Goal: Task Accomplishment & Management: Manage account settings

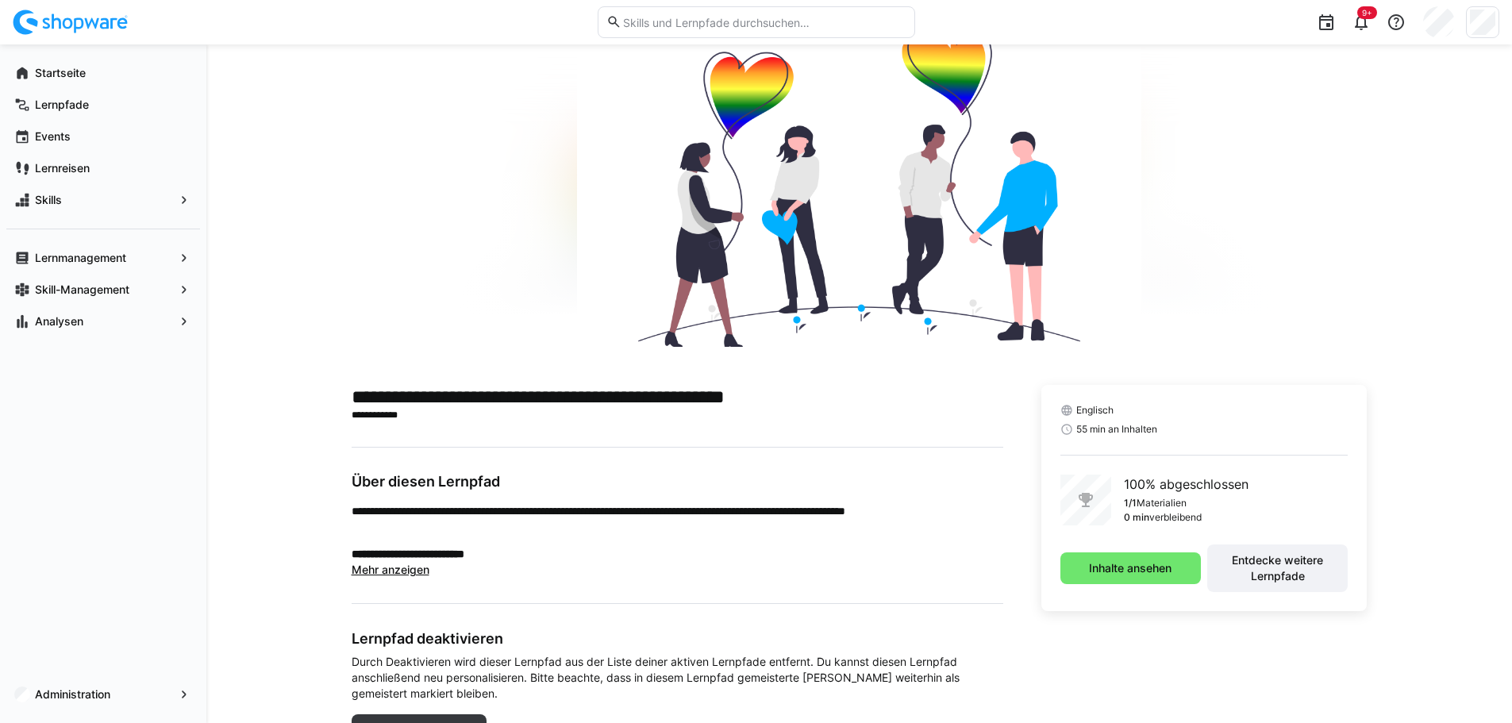
scroll to position [133, 0]
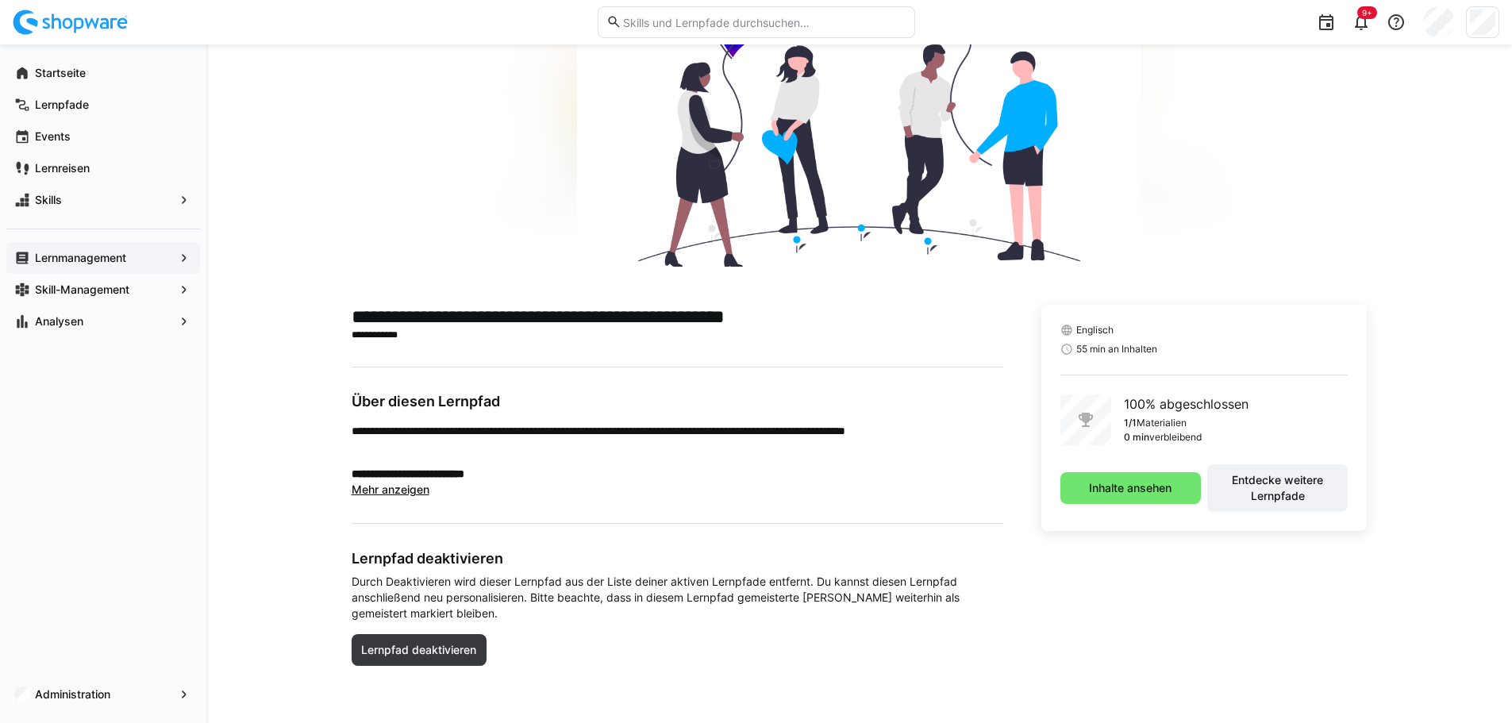
click at [0, 0] on app-navigation-label "Lernmanagement" at bounding box center [0, 0] width 0 height 0
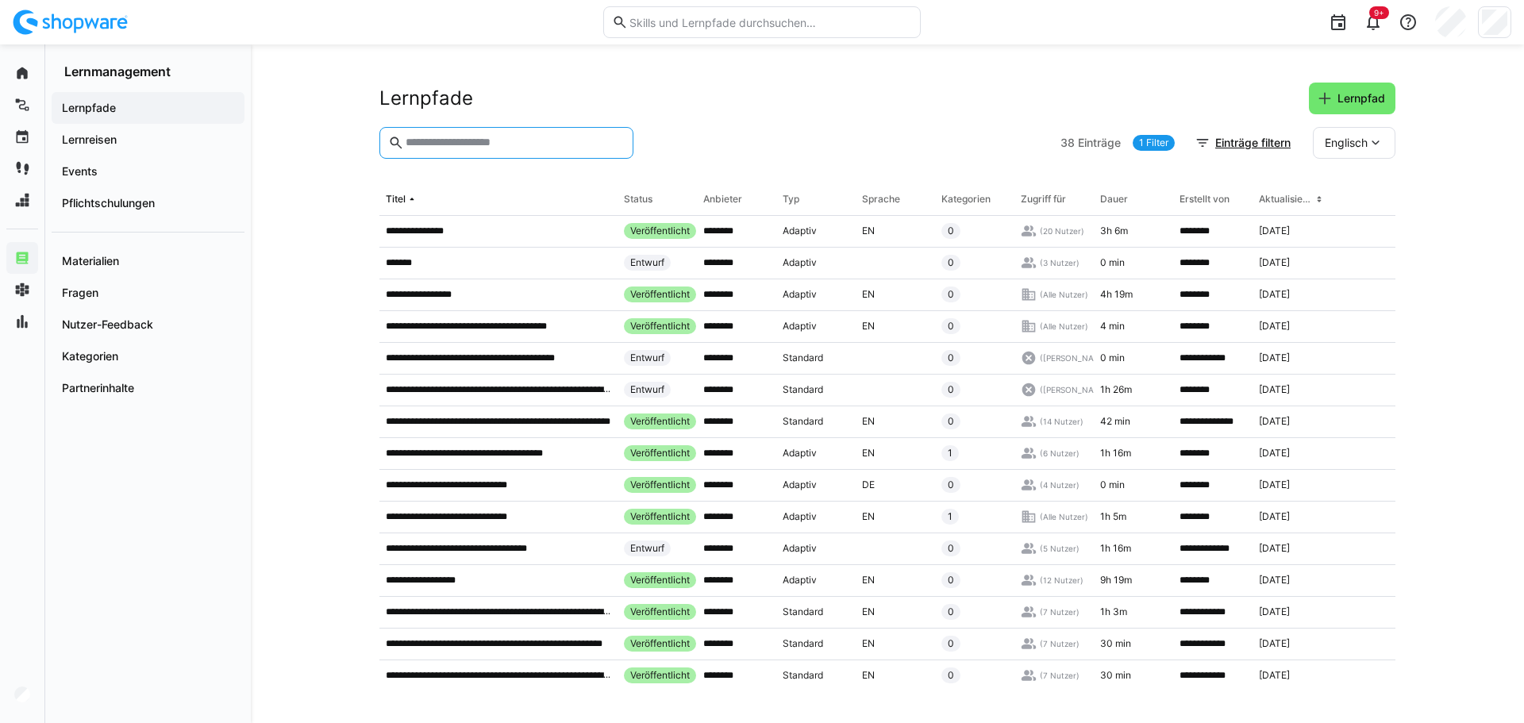
click at [474, 144] on input "text" at bounding box center [514, 143] width 221 height 14
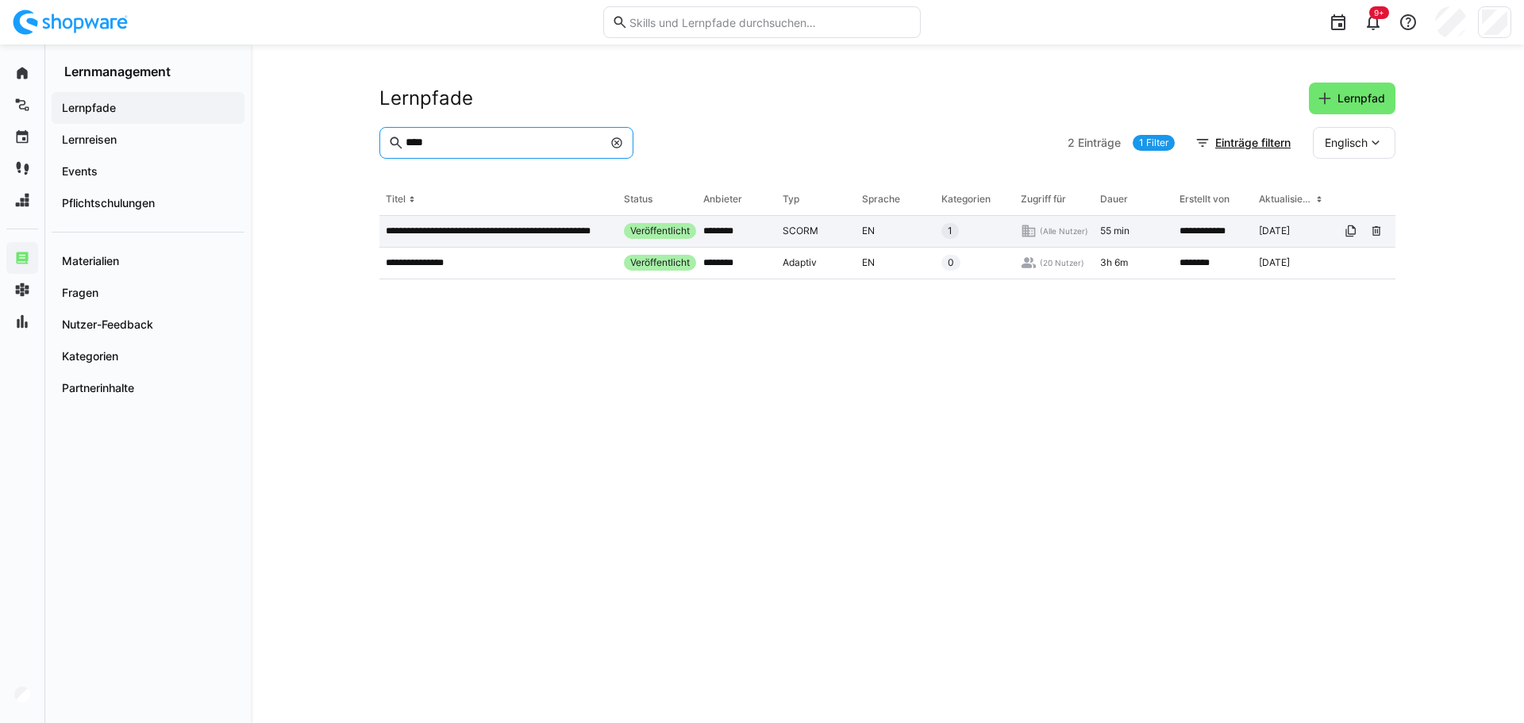
type input "****"
click at [482, 229] on p "**********" at bounding box center [498, 231] width 225 height 13
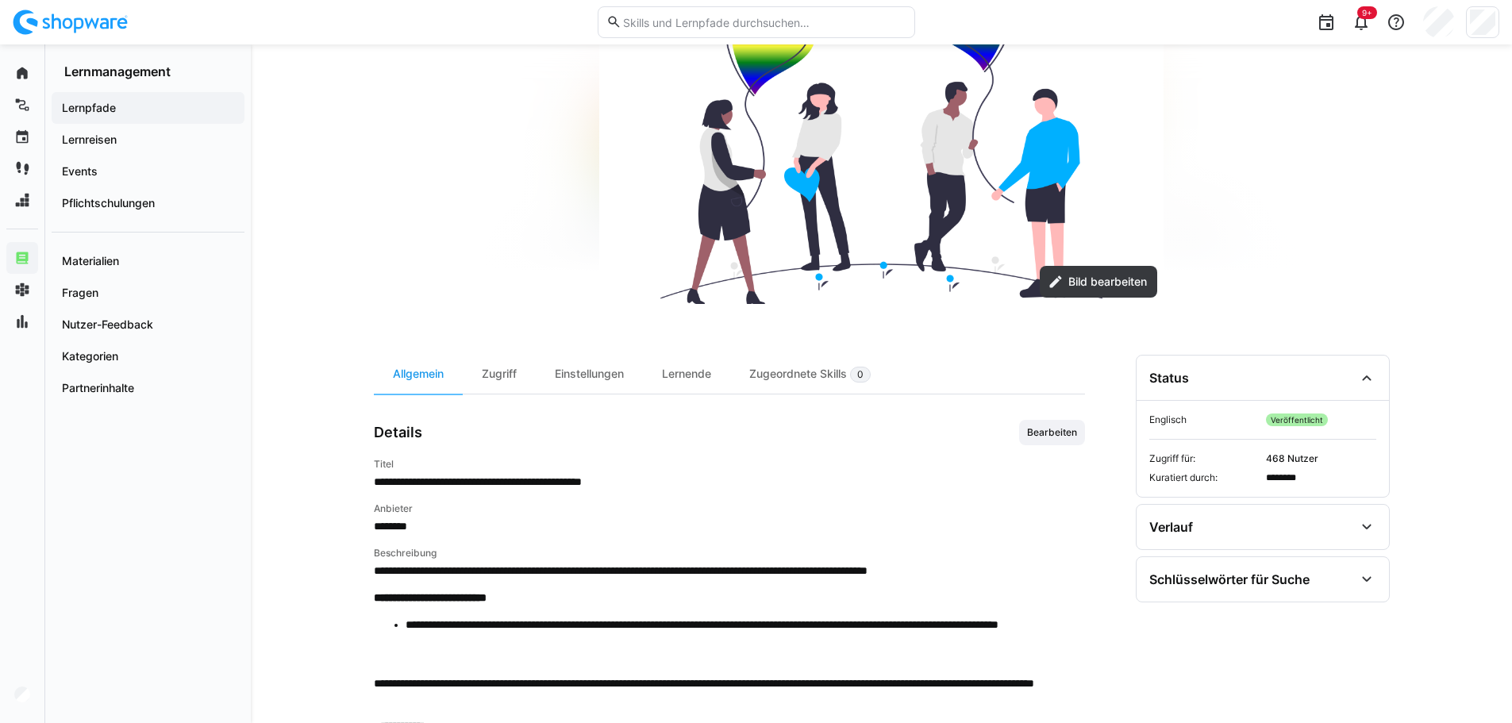
scroll to position [318, 0]
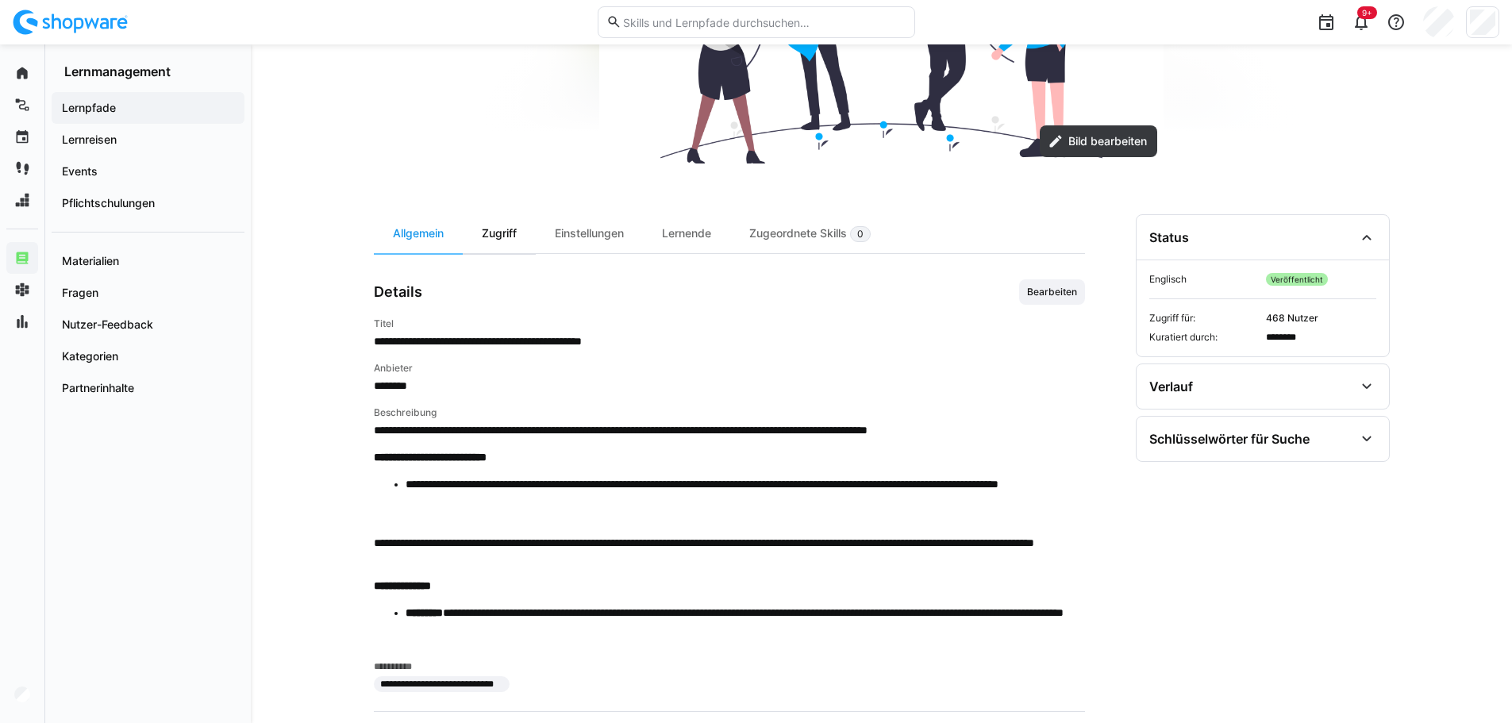
click at [517, 231] on div "Zugriff" at bounding box center [499, 233] width 73 height 39
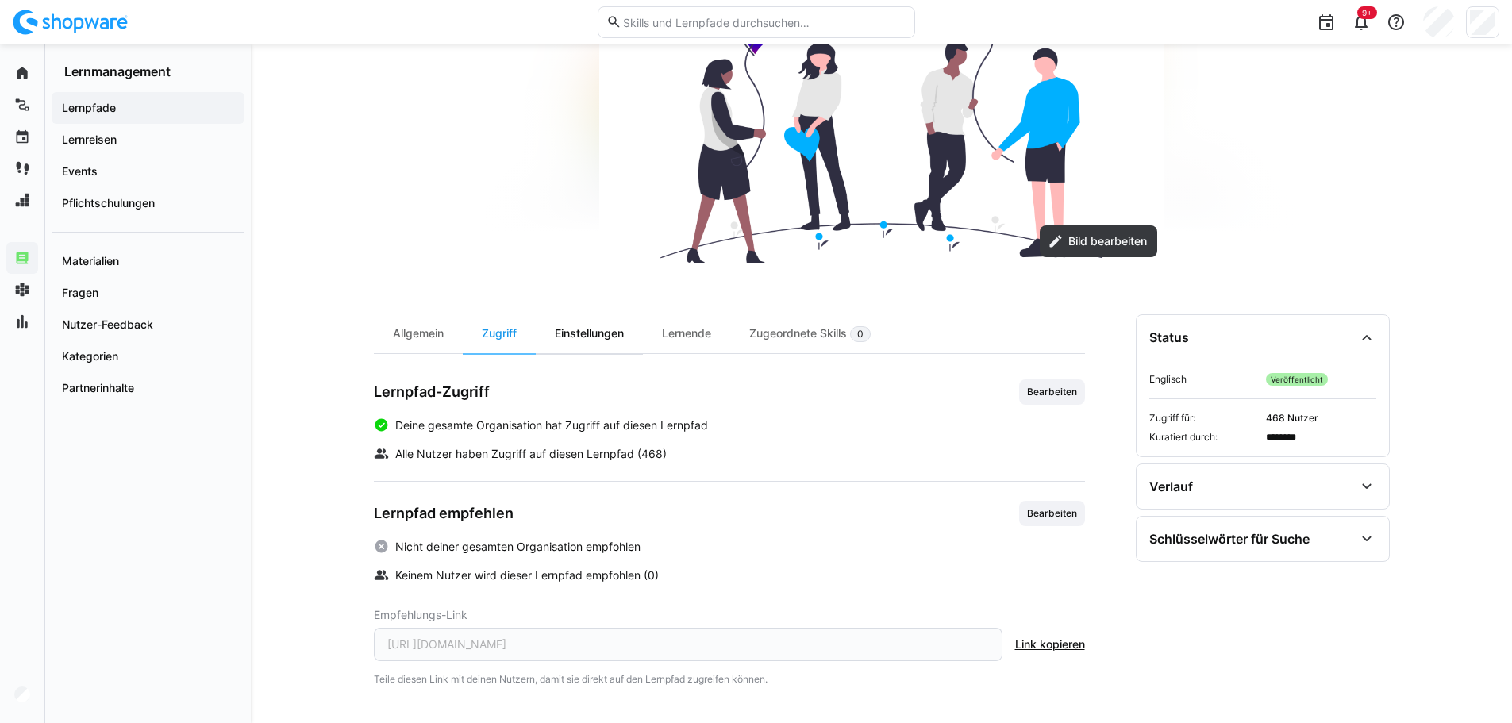
click at [582, 329] on div "Einstellungen" at bounding box center [589, 333] width 107 height 39
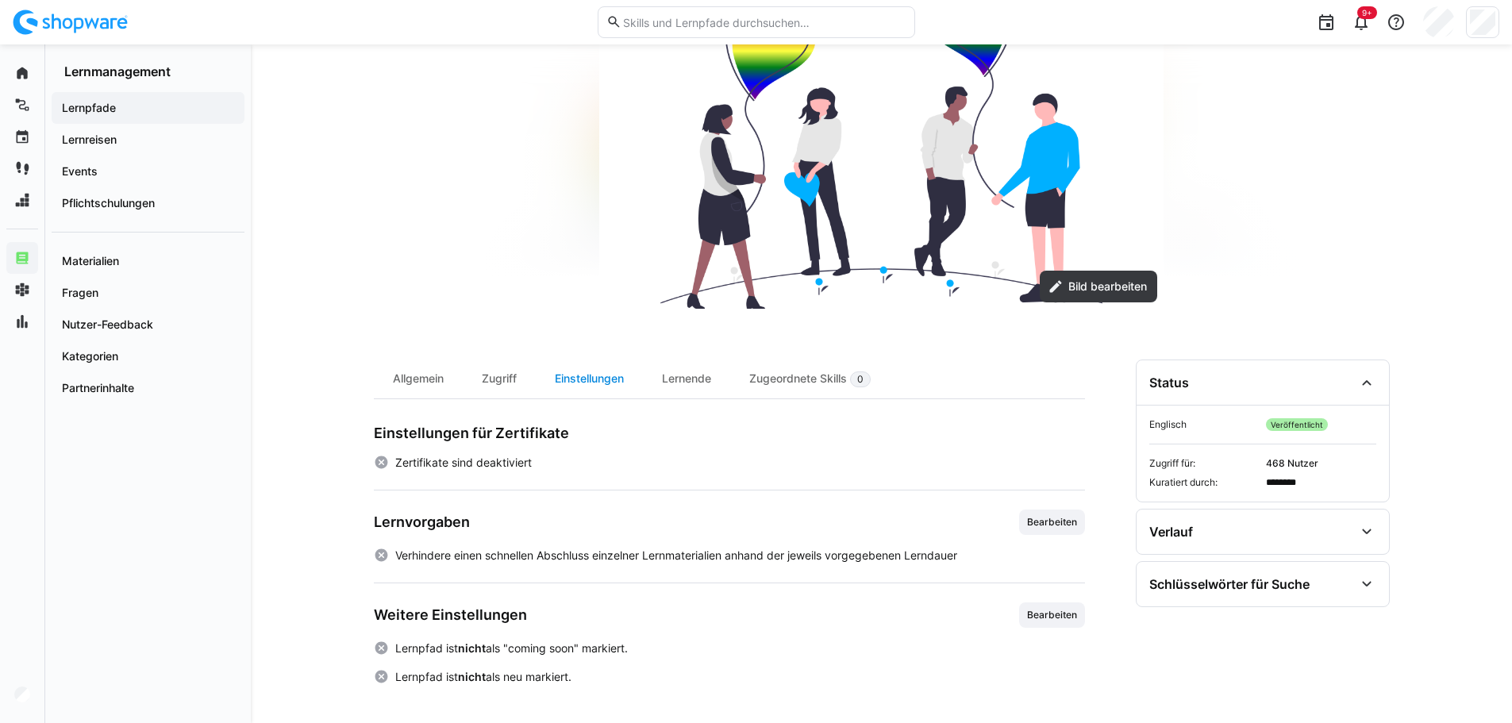
scroll to position [172, 0]
click at [1223, 524] on div "Verlauf" at bounding box center [1252, 531] width 205 height 19
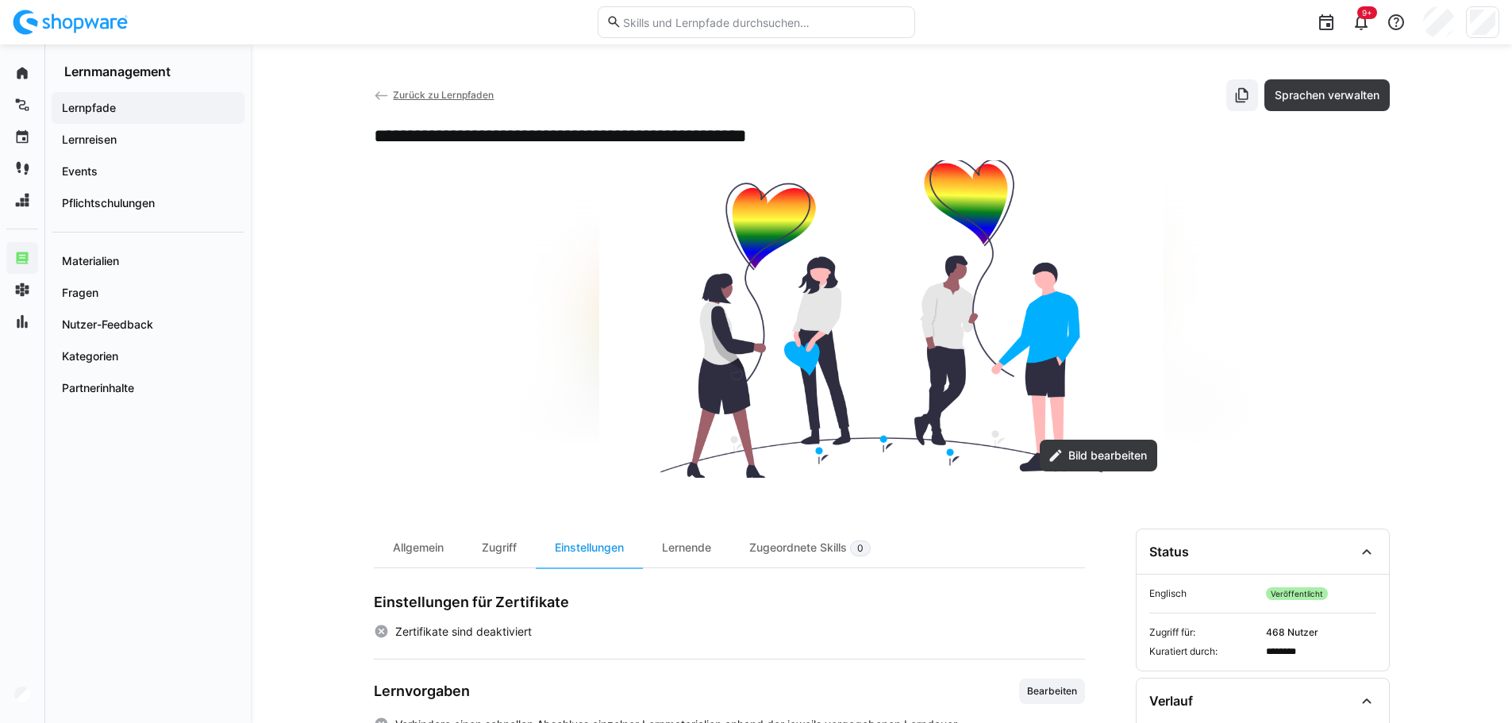
scroll to position [0, 0]
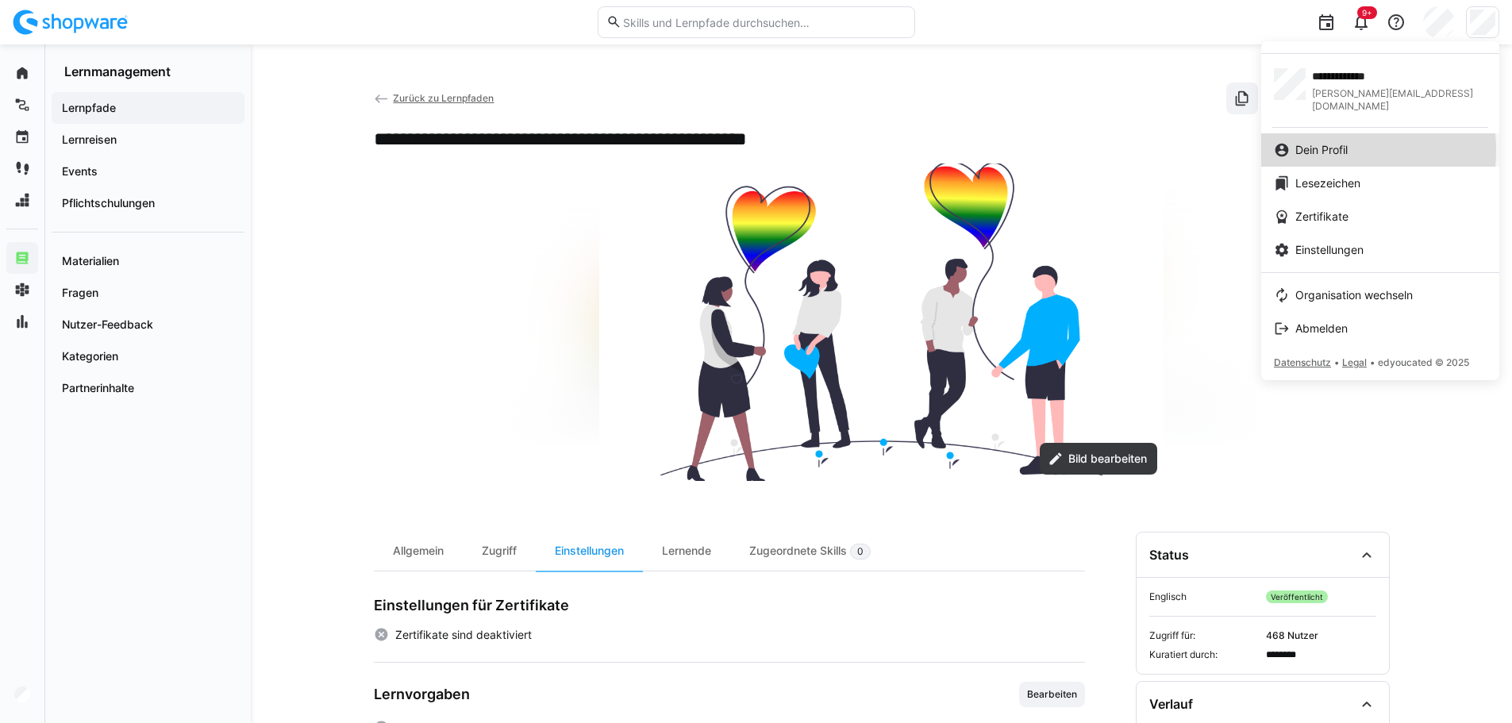
click at [1326, 142] on span "Dein Profil" at bounding box center [1322, 150] width 52 height 16
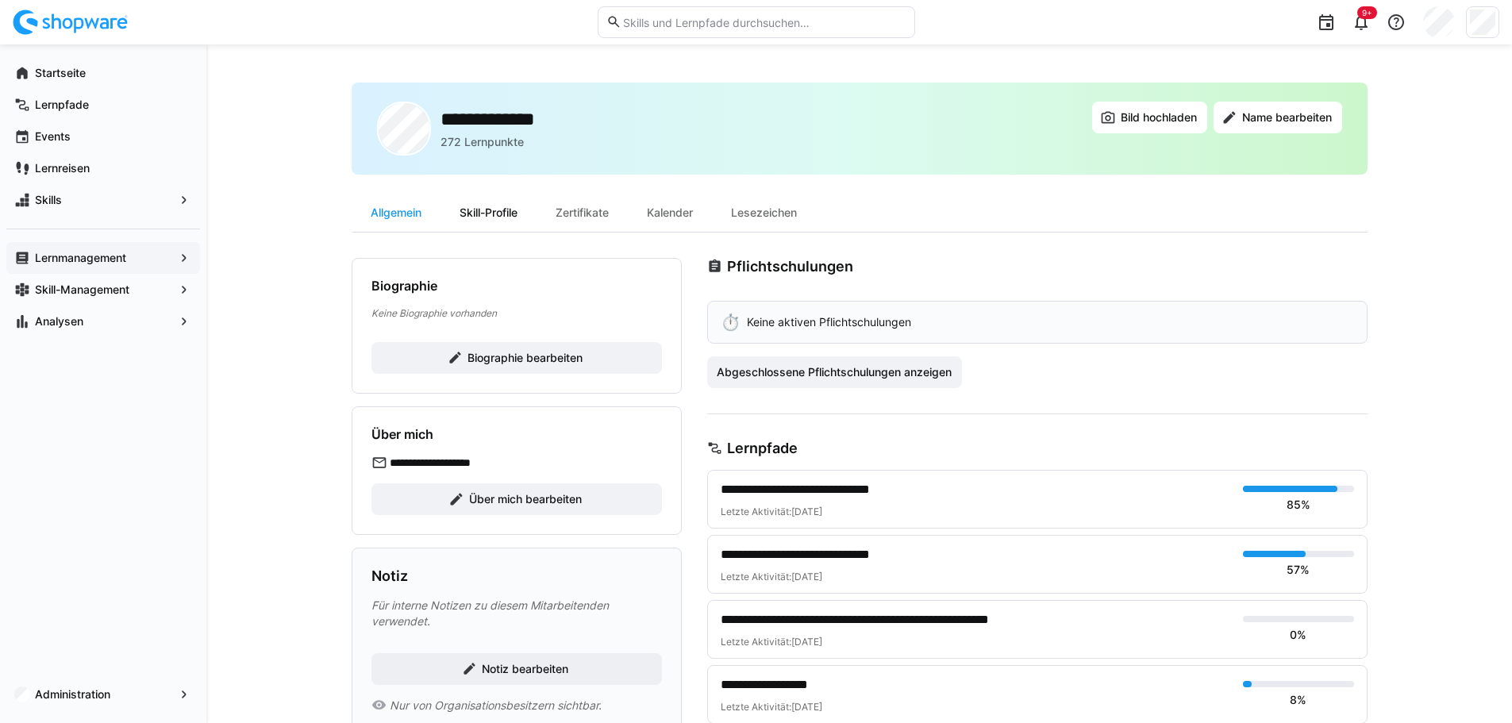
click at [500, 206] on div "Skill-Profile" at bounding box center [489, 213] width 96 height 38
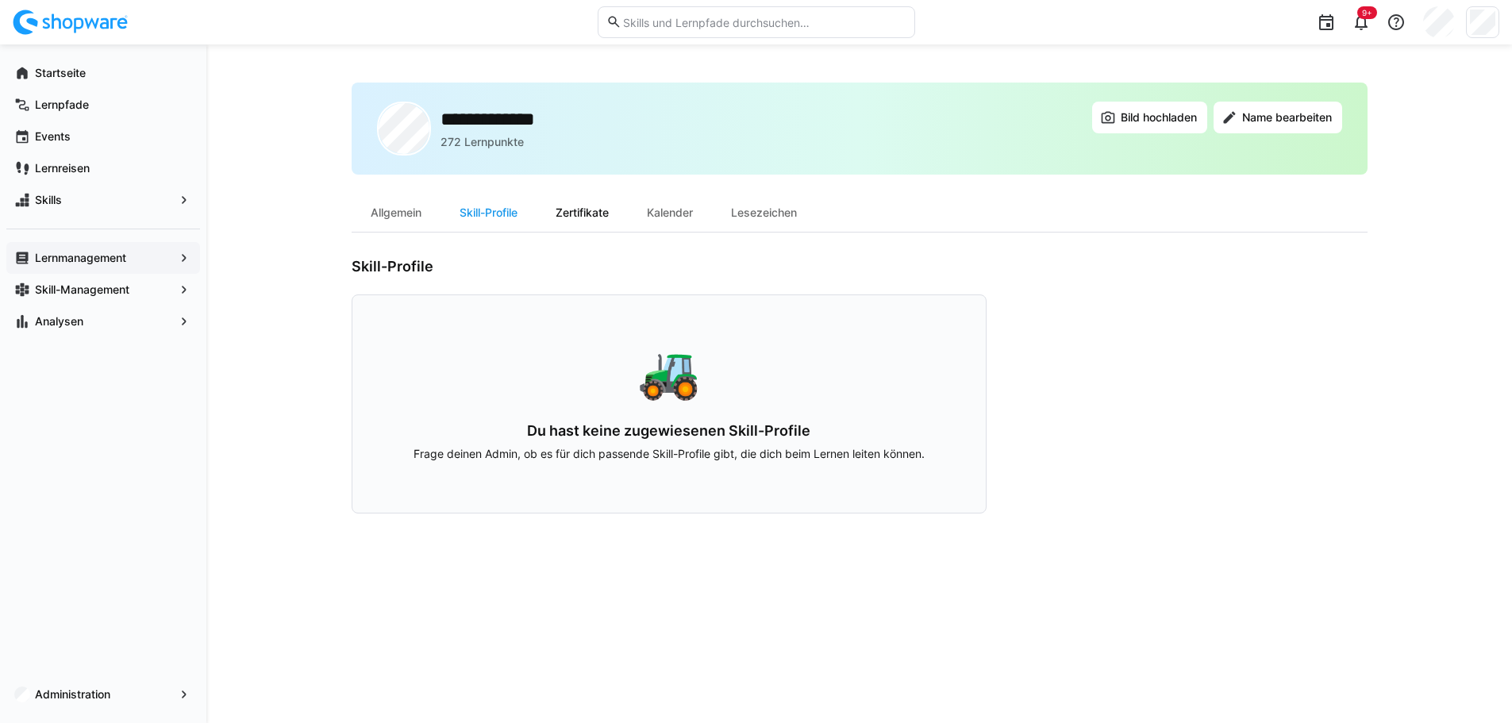
click at [601, 202] on div "Zertifikate" at bounding box center [582, 213] width 91 height 38
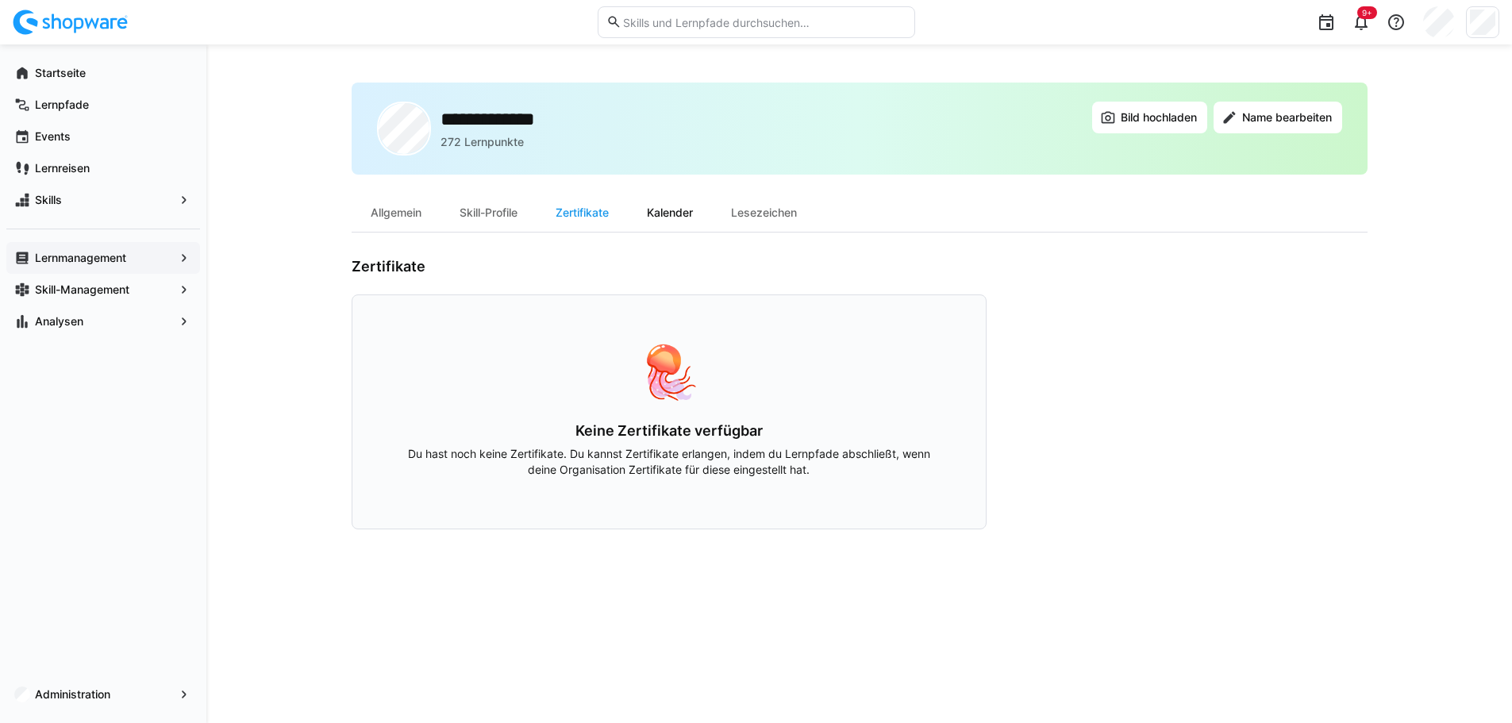
click at [674, 219] on div "Kalender" at bounding box center [670, 213] width 84 height 38
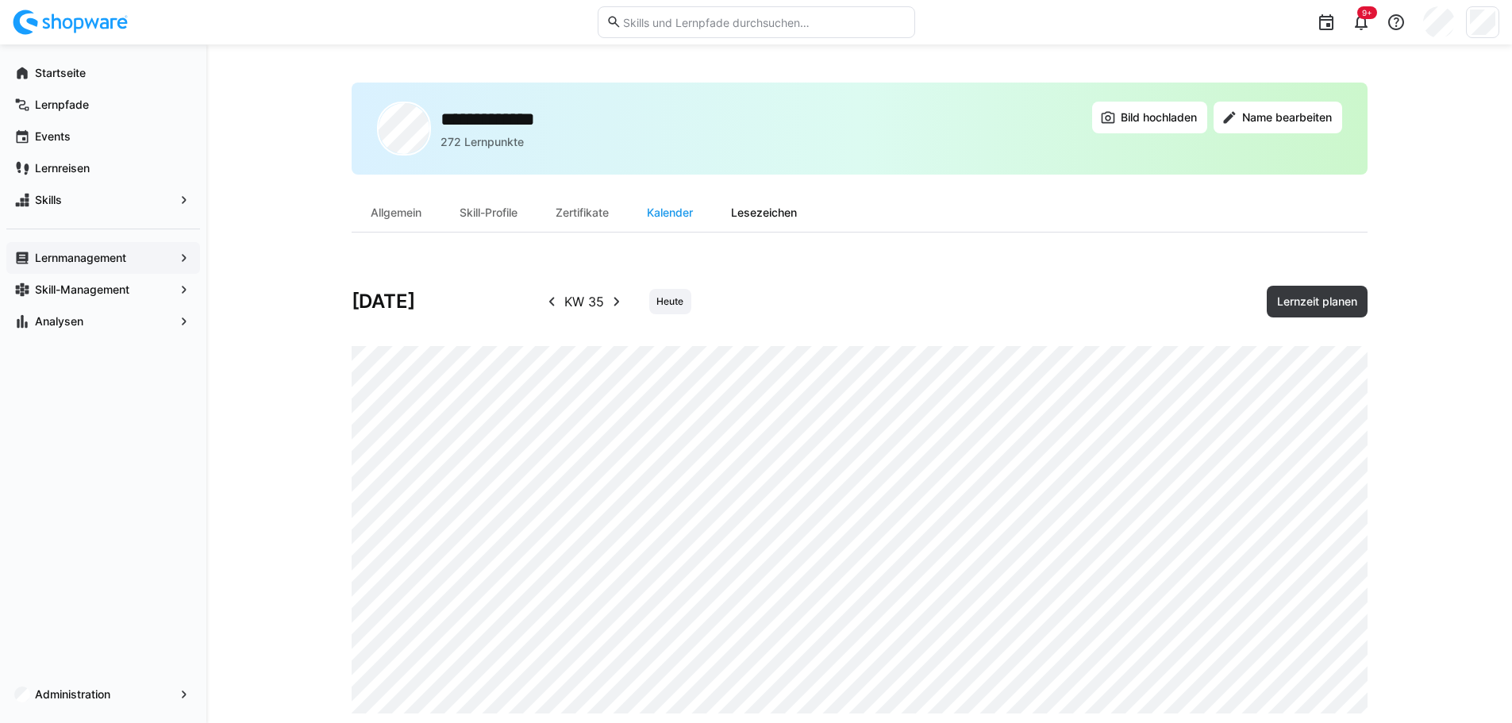
click at [797, 217] on div "Lesezeichen" at bounding box center [764, 213] width 104 height 38
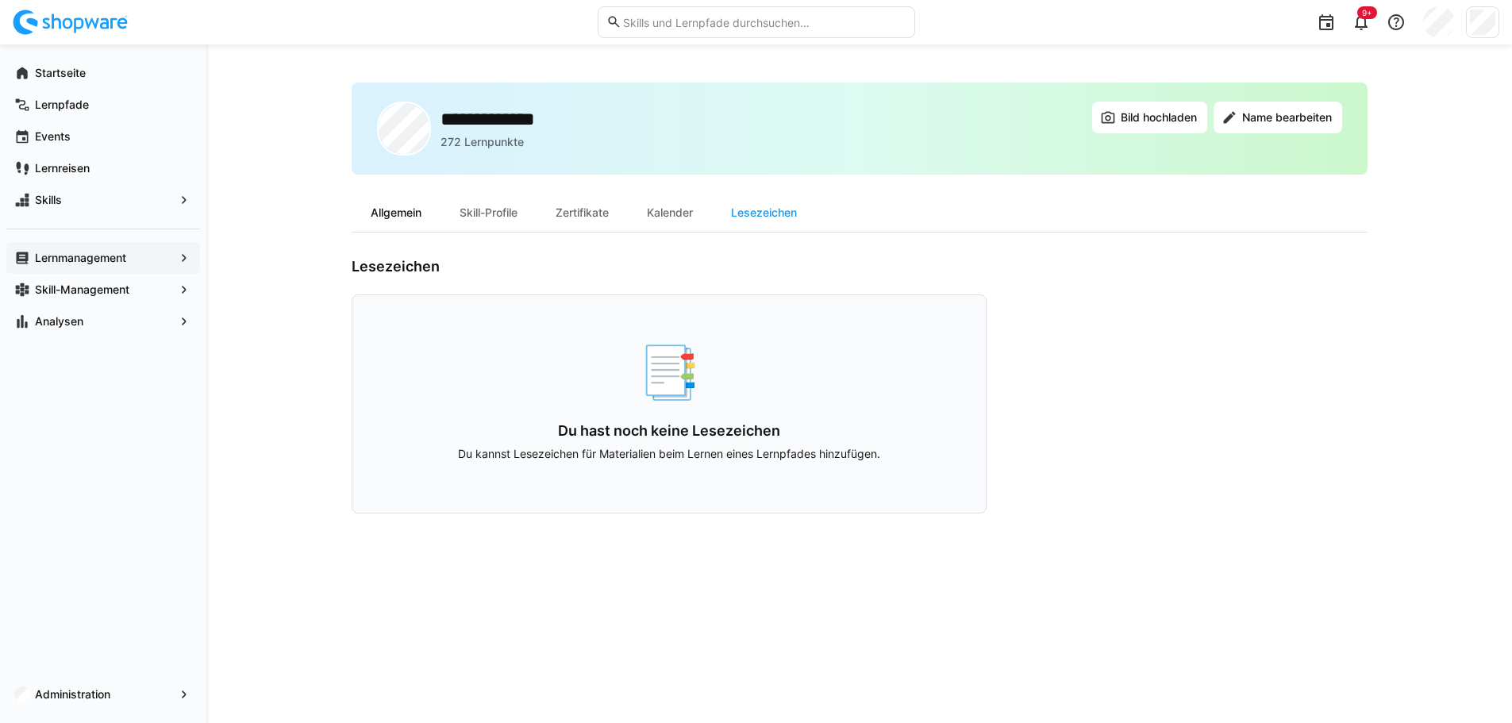
click at [399, 206] on div "Allgemein" at bounding box center [396, 213] width 89 height 38
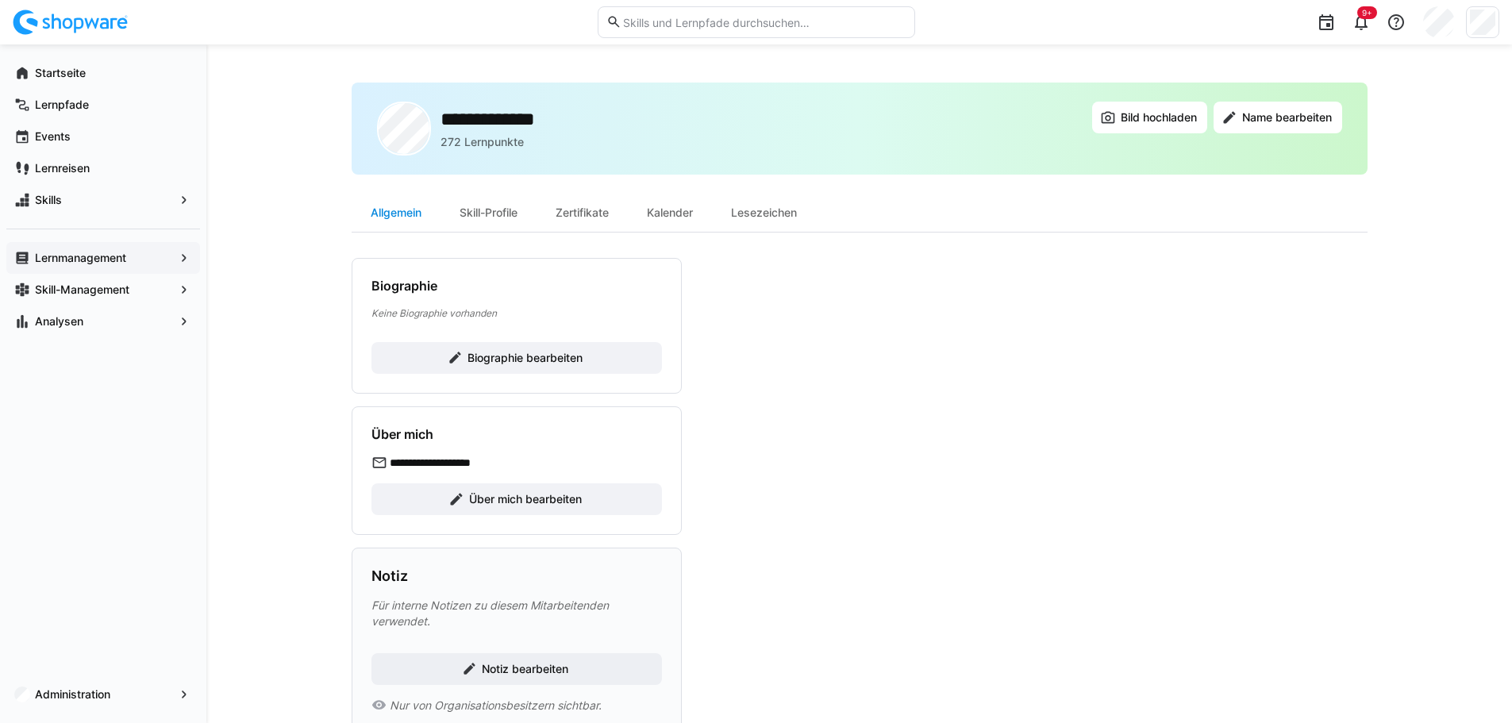
scroll to position [48, 0]
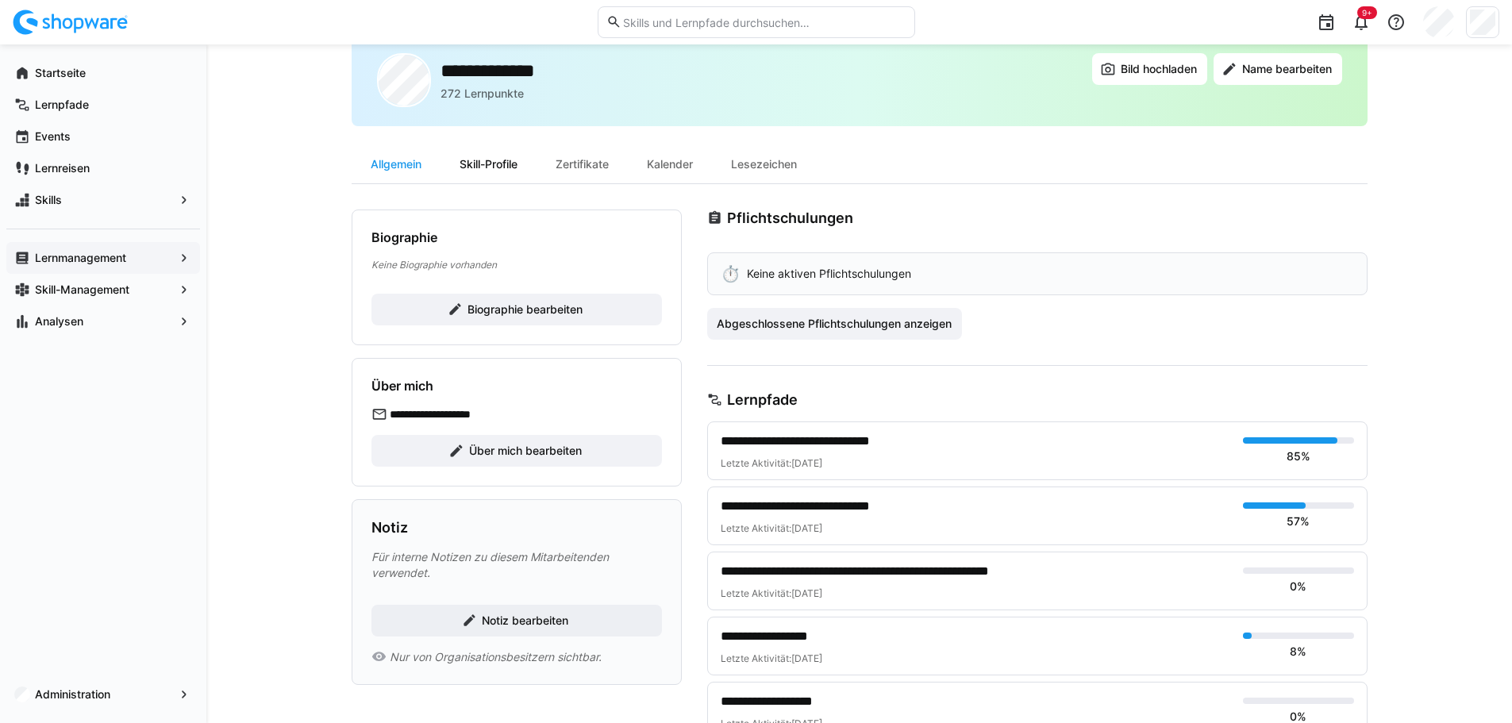
click at [496, 169] on div "Skill-Profile" at bounding box center [489, 164] width 96 height 38
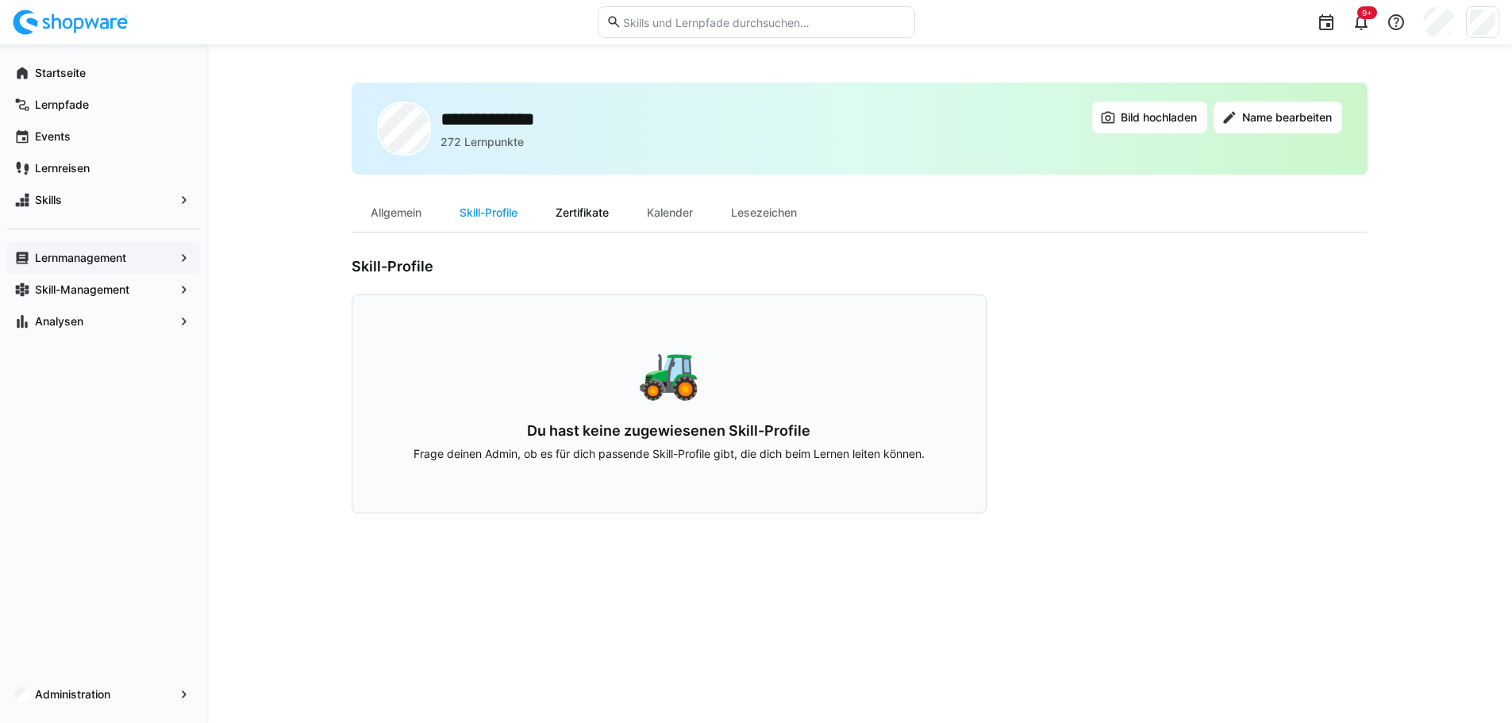
click at [591, 212] on div "Zertifikate" at bounding box center [582, 213] width 91 height 38
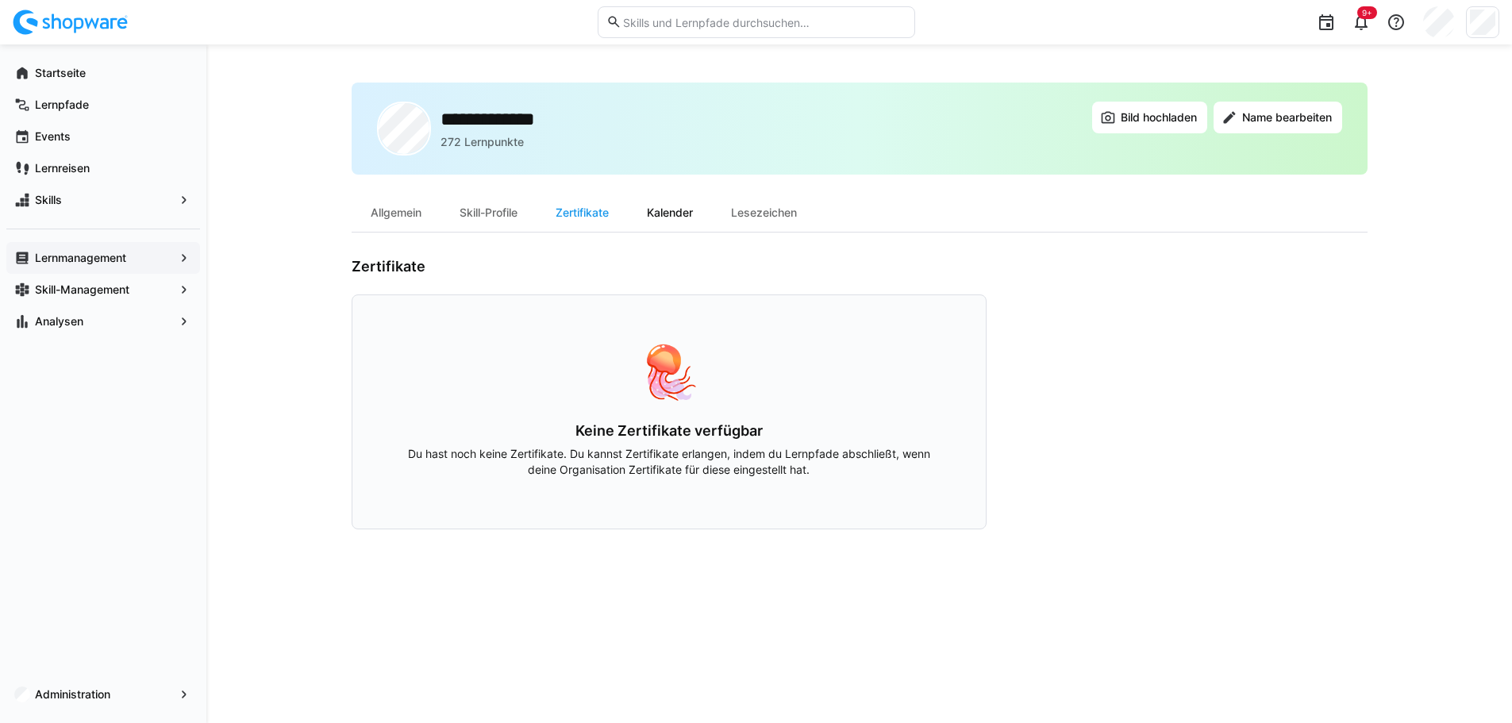
click at [680, 208] on div "Kalender" at bounding box center [670, 213] width 84 height 38
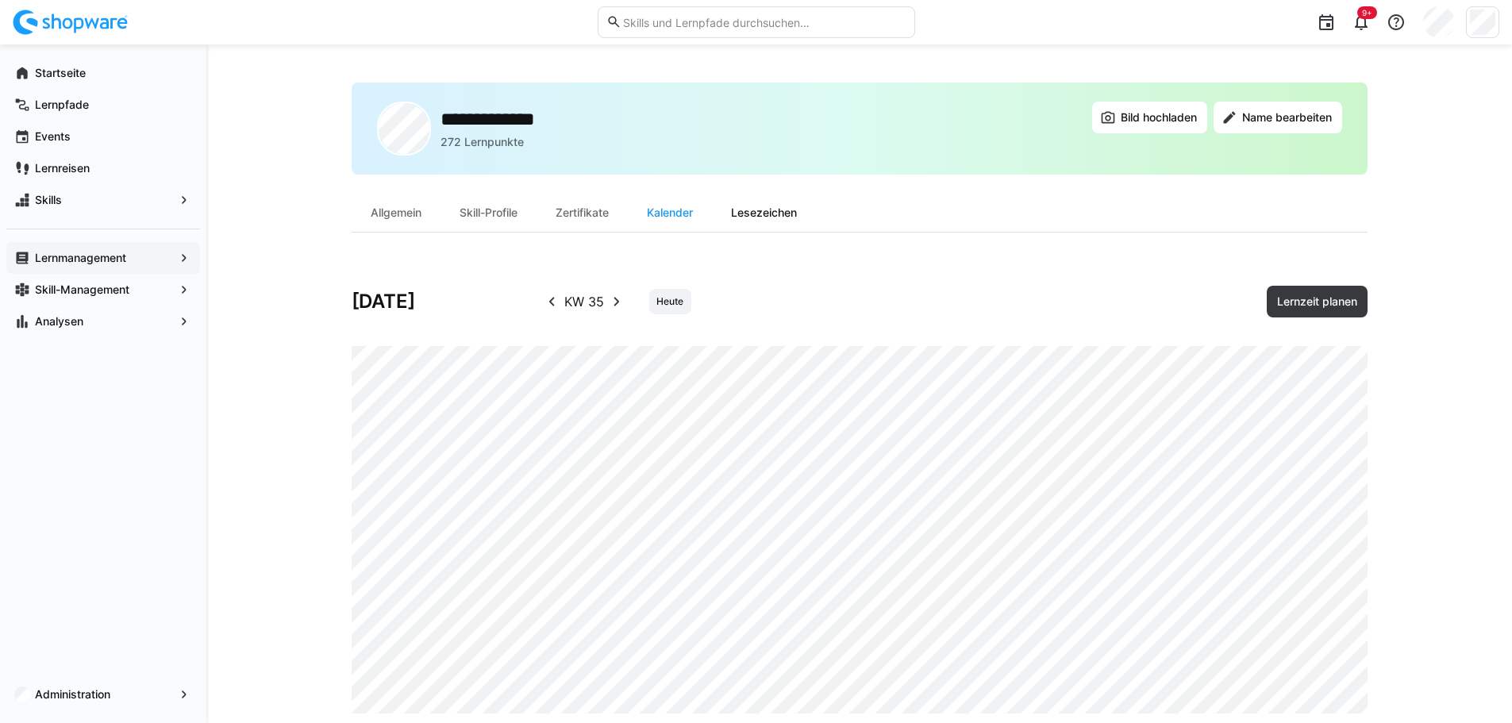
click at [733, 211] on div "Lesezeichen" at bounding box center [764, 213] width 104 height 38
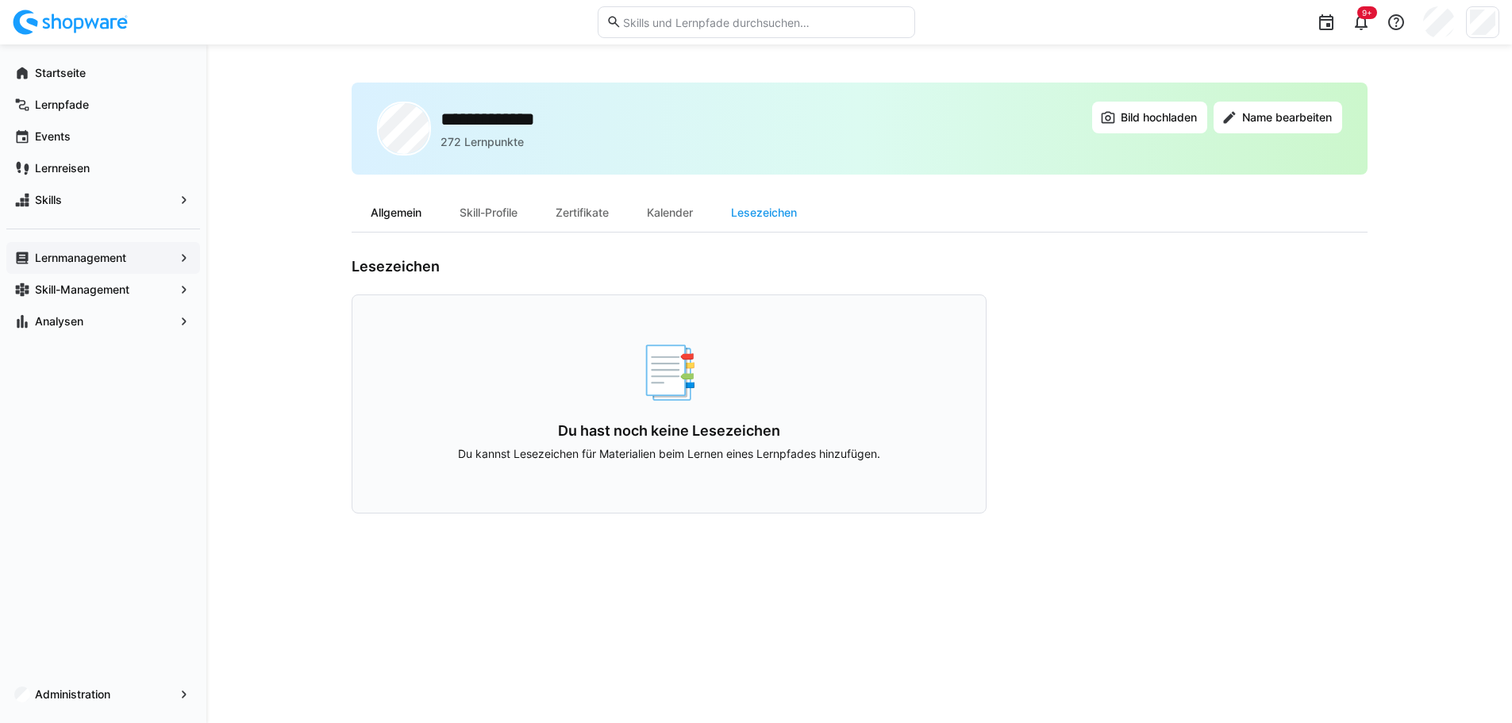
click at [407, 206] on div "Allgemein" at bounding box center [396, 213] width 89 height 38
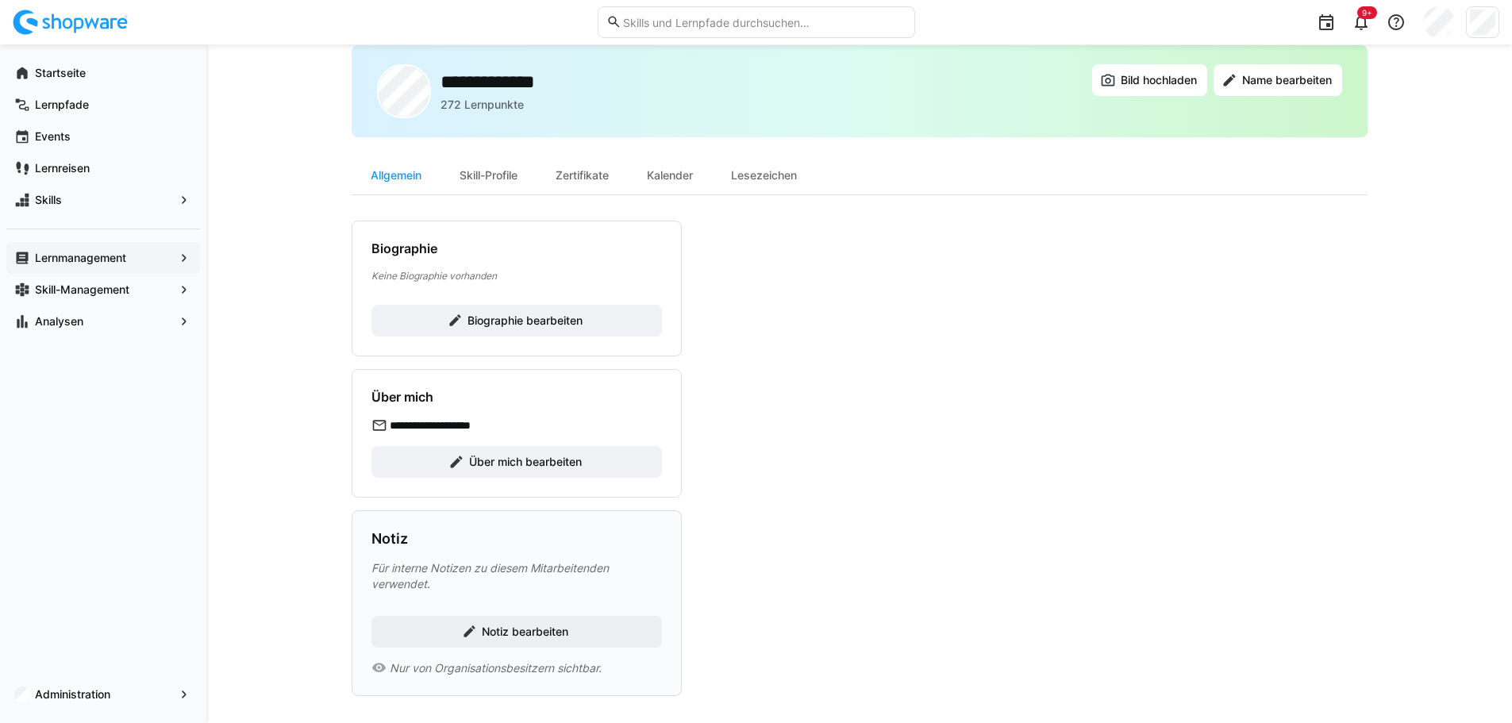
scroll to position [48, 0]
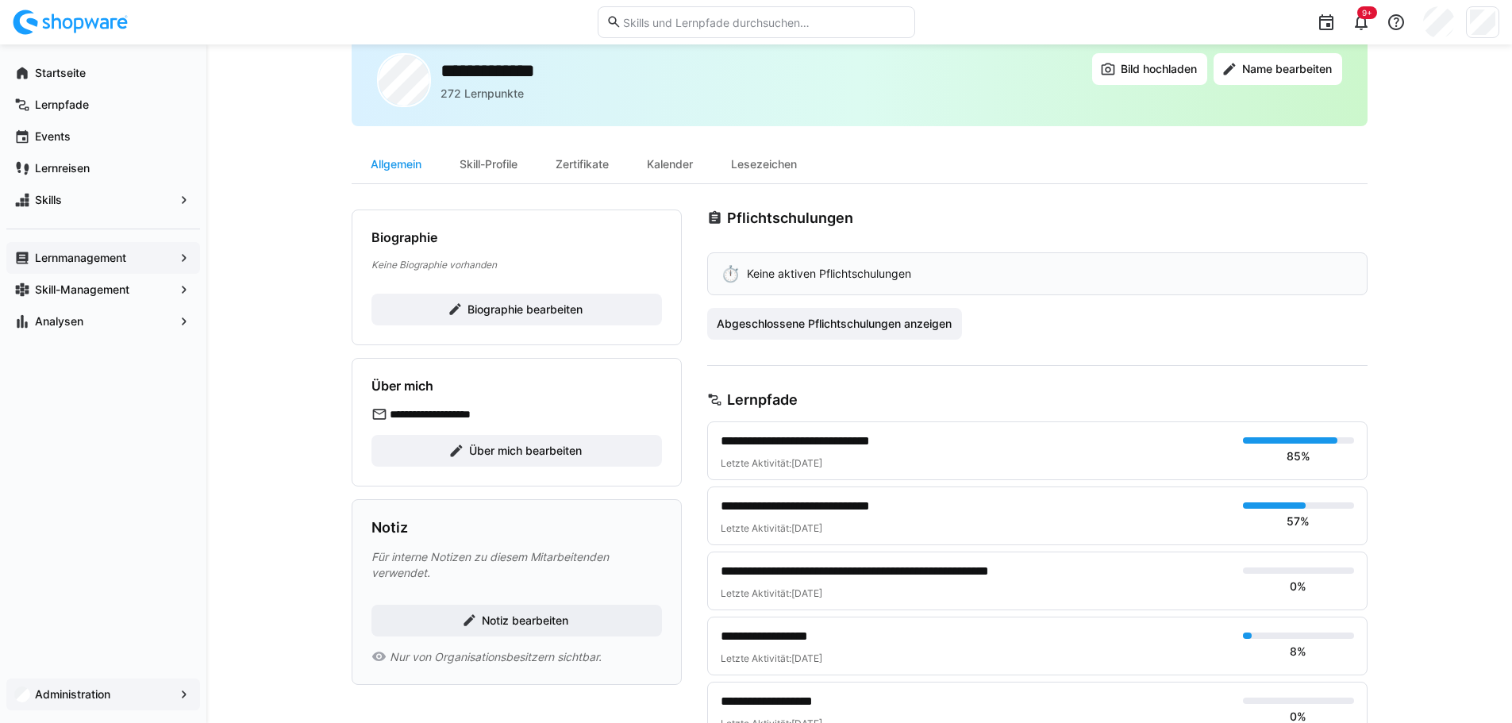
click at [0, 0] on app-navigation-label "Administration" at bounding box center [0, 0] width 0 height 0
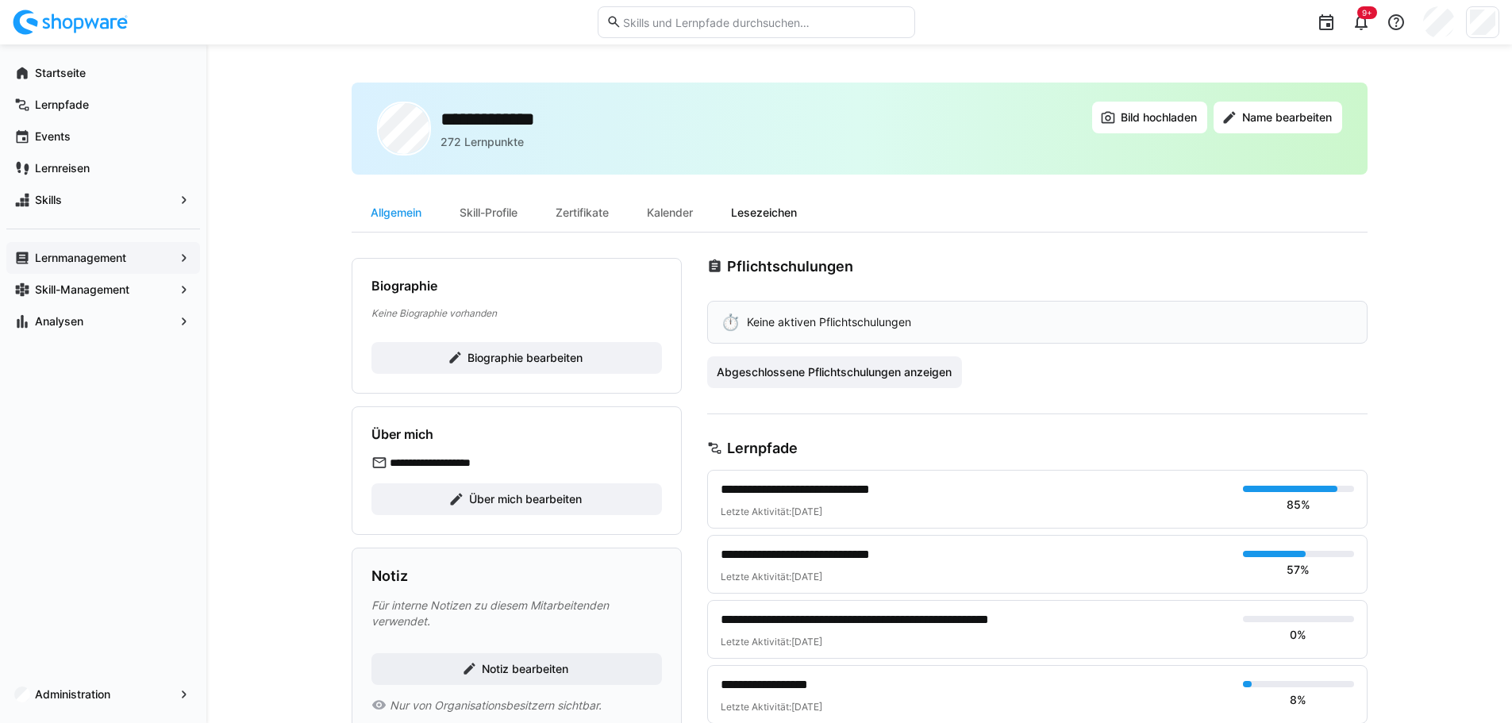
click at [758, 205] on div "Lesezeichen" at bounding box center [764, 213] width 104 height 38
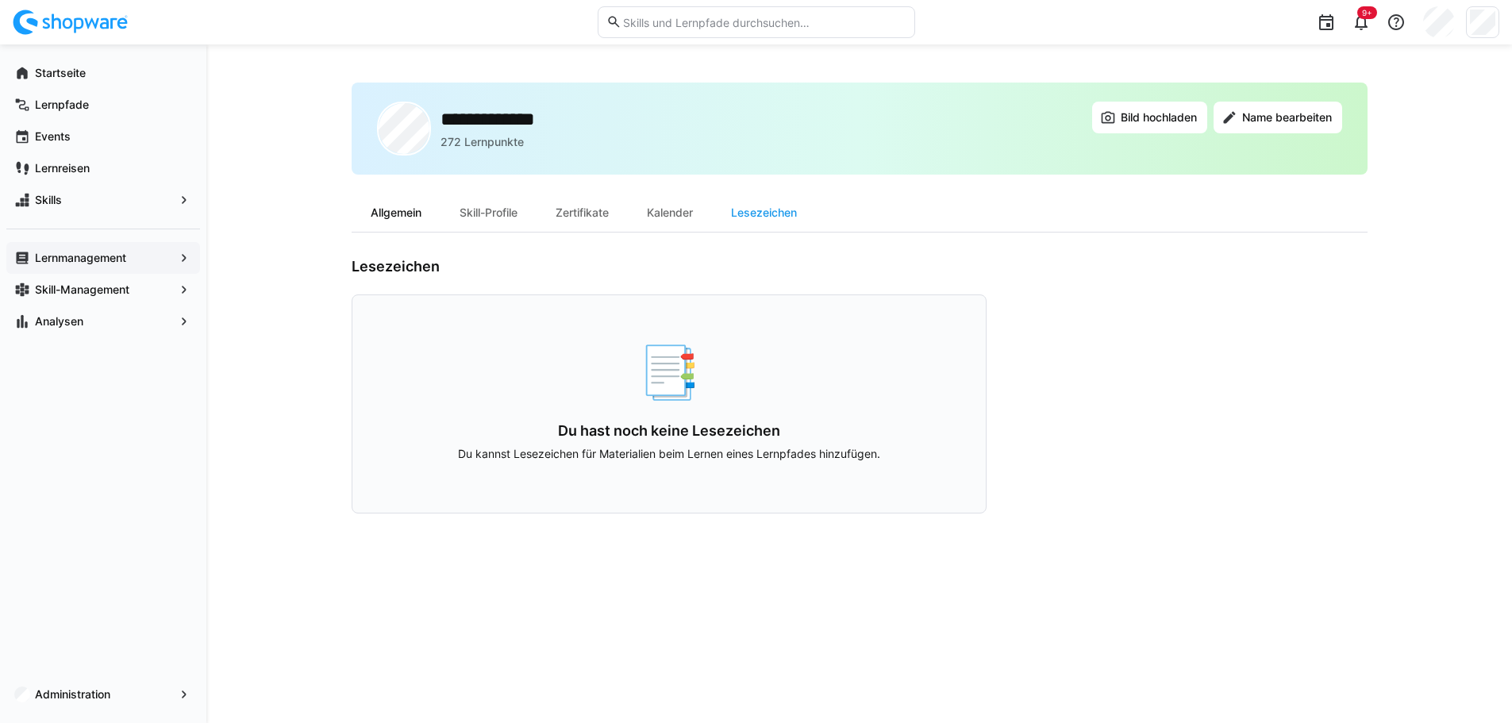
click at [397, 208] on div "Allgemein" at bounding box center [396, 213] width 89 height 38
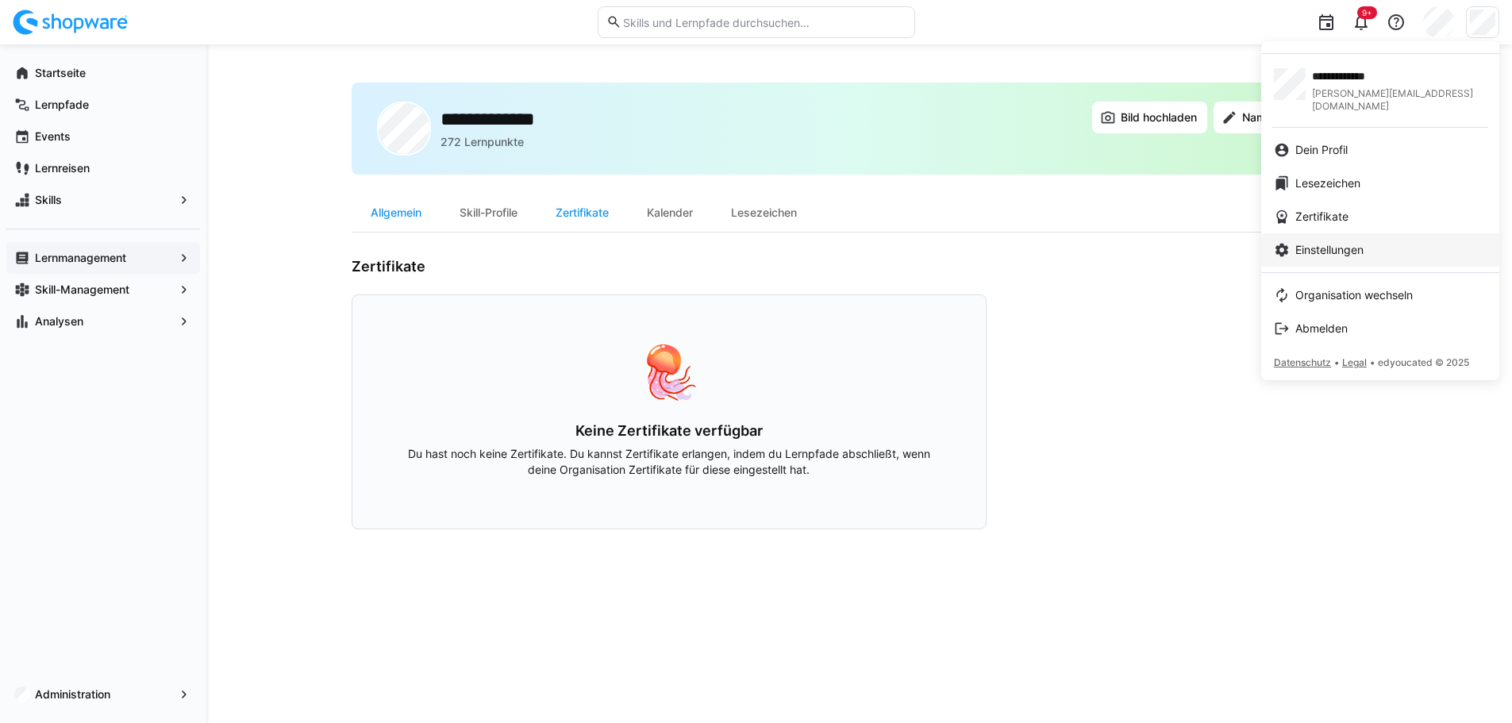
click at [1338, 242] on span "Einstellungen" at bounding box center [1330, 250] width 68 height 16
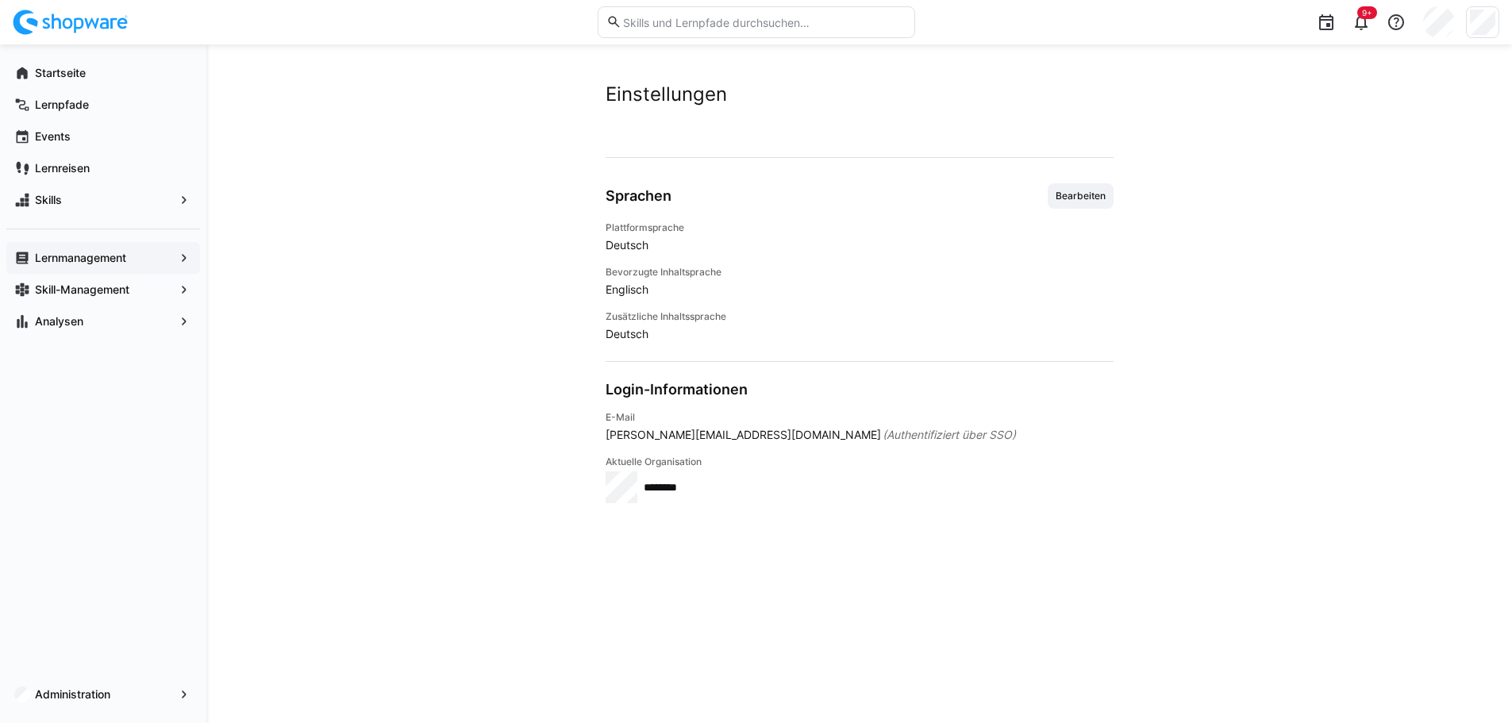
click at [1092, 195] on span "Bearbeiten" at bounding box center [1080, 196] width 53 height 13
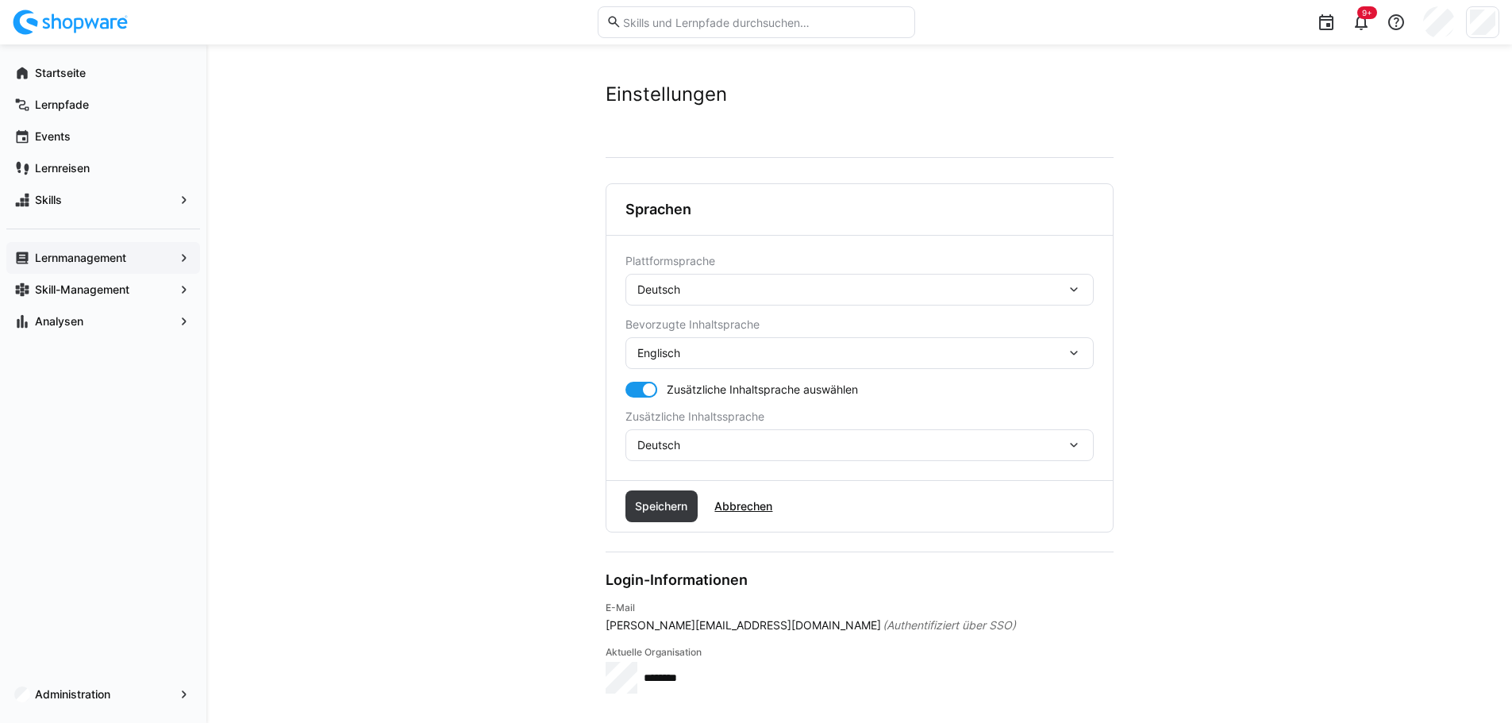
click at [694, 273] on eds-form-field "Plattformsprache Deutsch" at bounding box center [860, 280] width 468 height 51
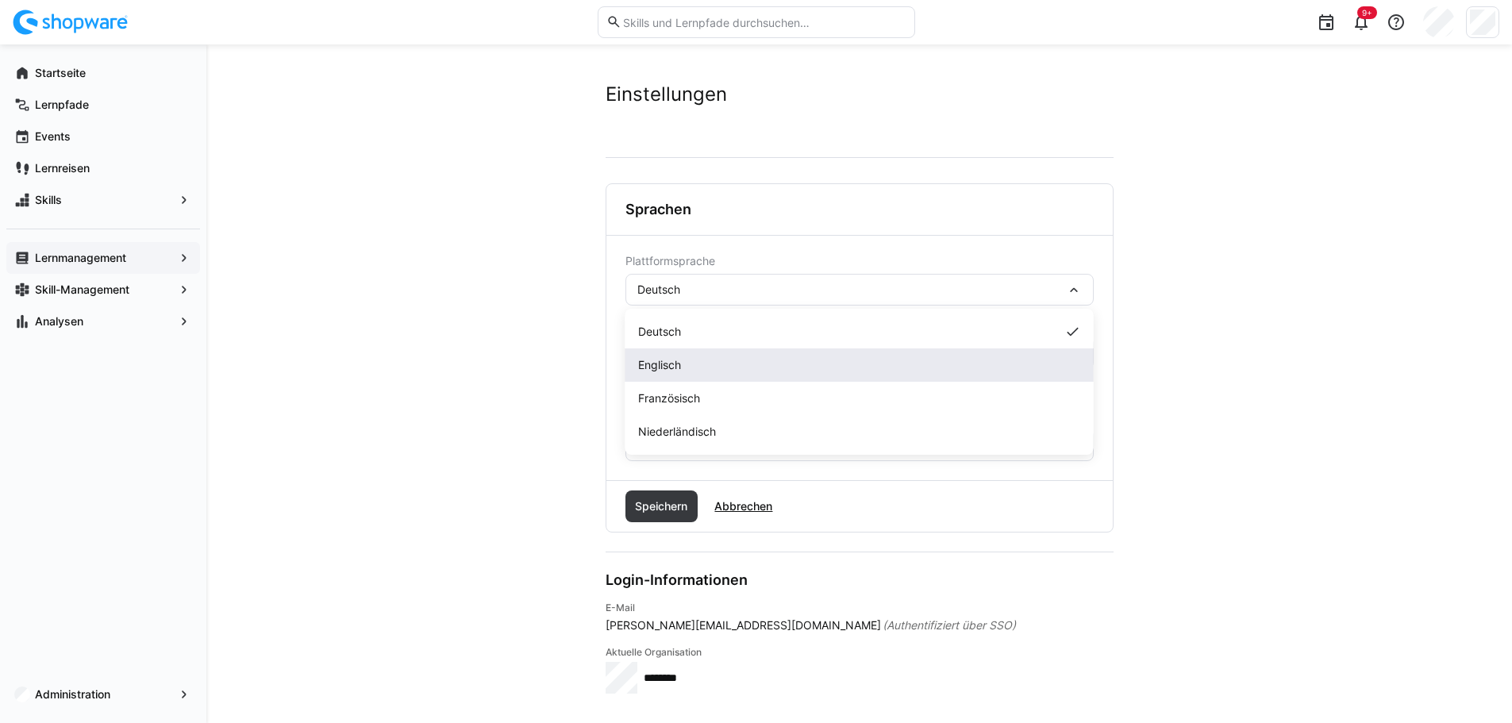
click at [673, 360] on span "Englisch" at bounding box center [659, 365] width 43 height 16
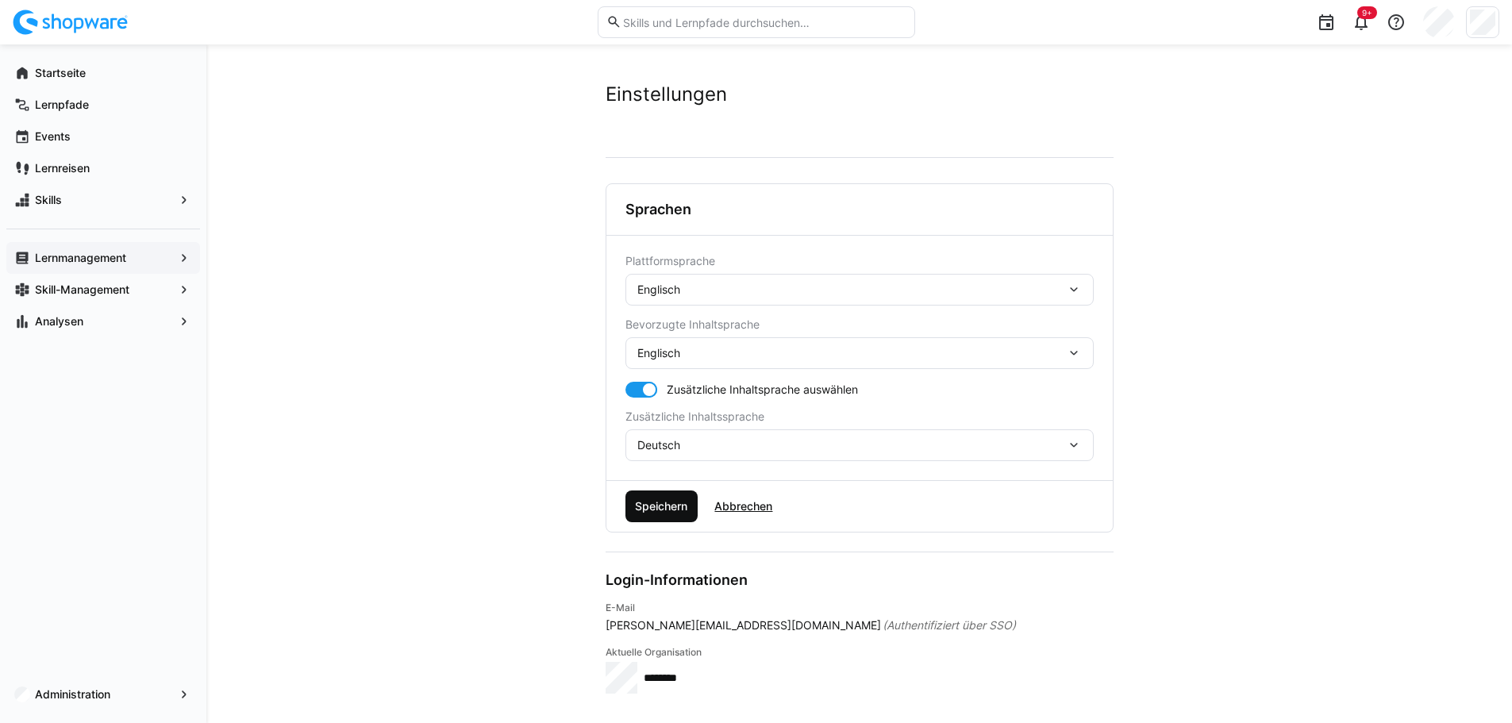
click at [658, 503] on span "Speichern" at bounding box center [661, 507] width 57 height 16
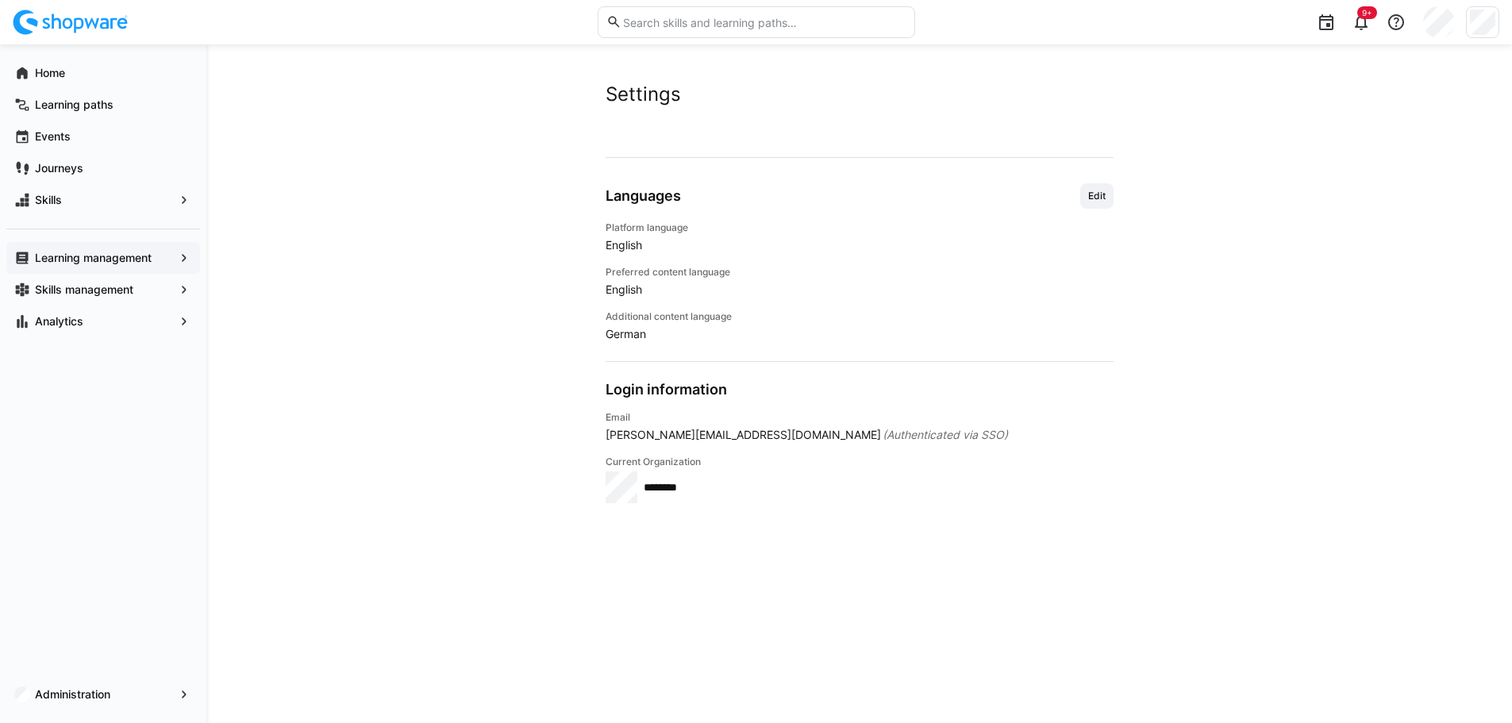
click at [0, 0] on app-navigation-label "Learning management" at bounding box center [0, 0] width 0 height 0
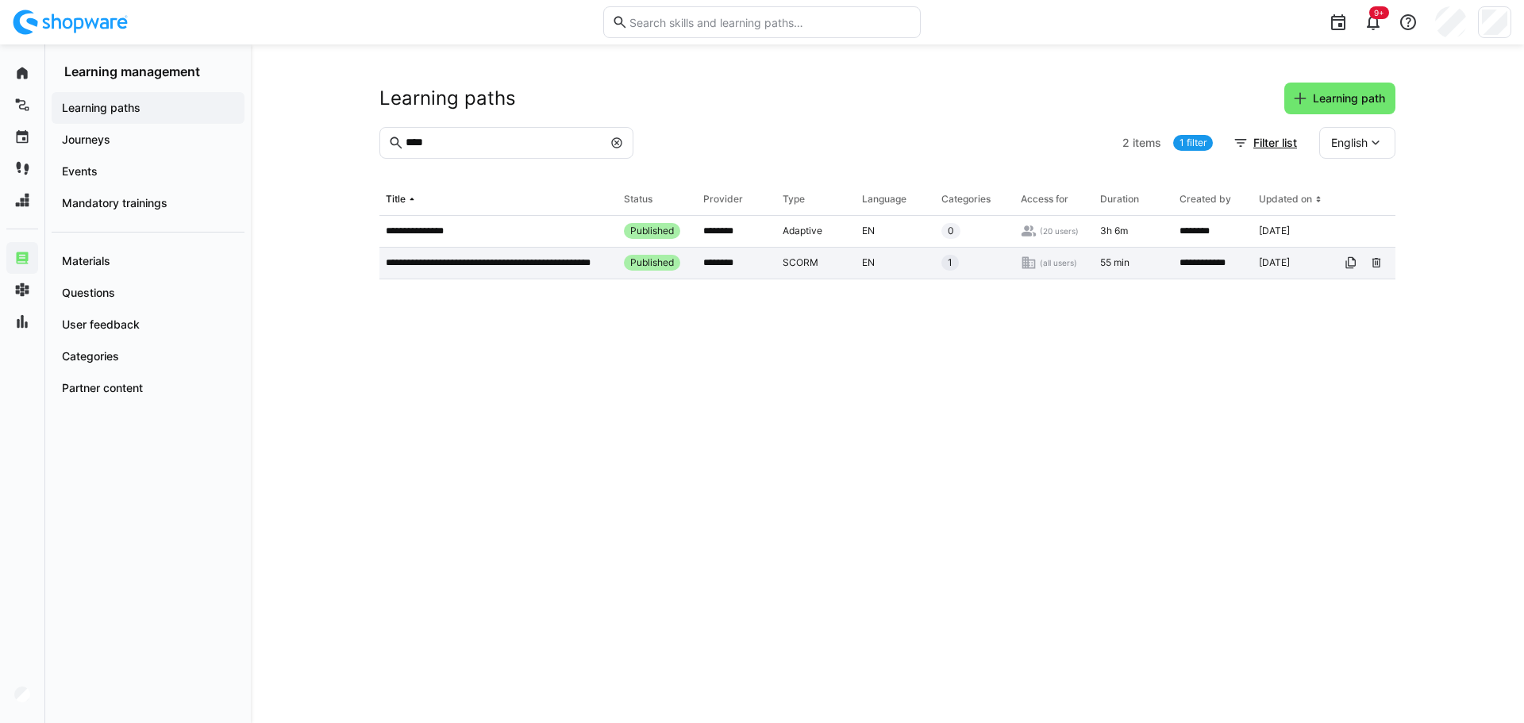
click at [484, 260] on p "**********" at bounding box center [498, 262] width 225 height 13
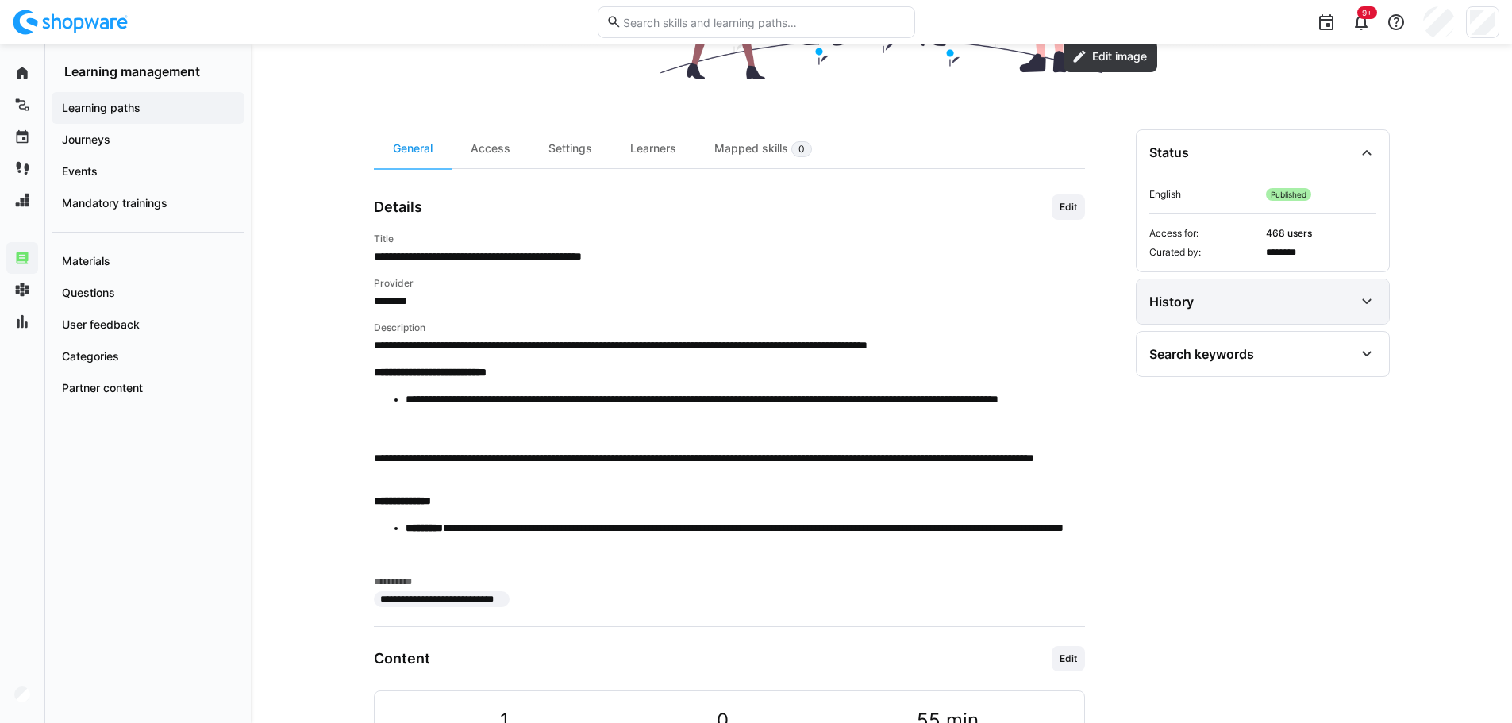
scroll to position [386, 0]
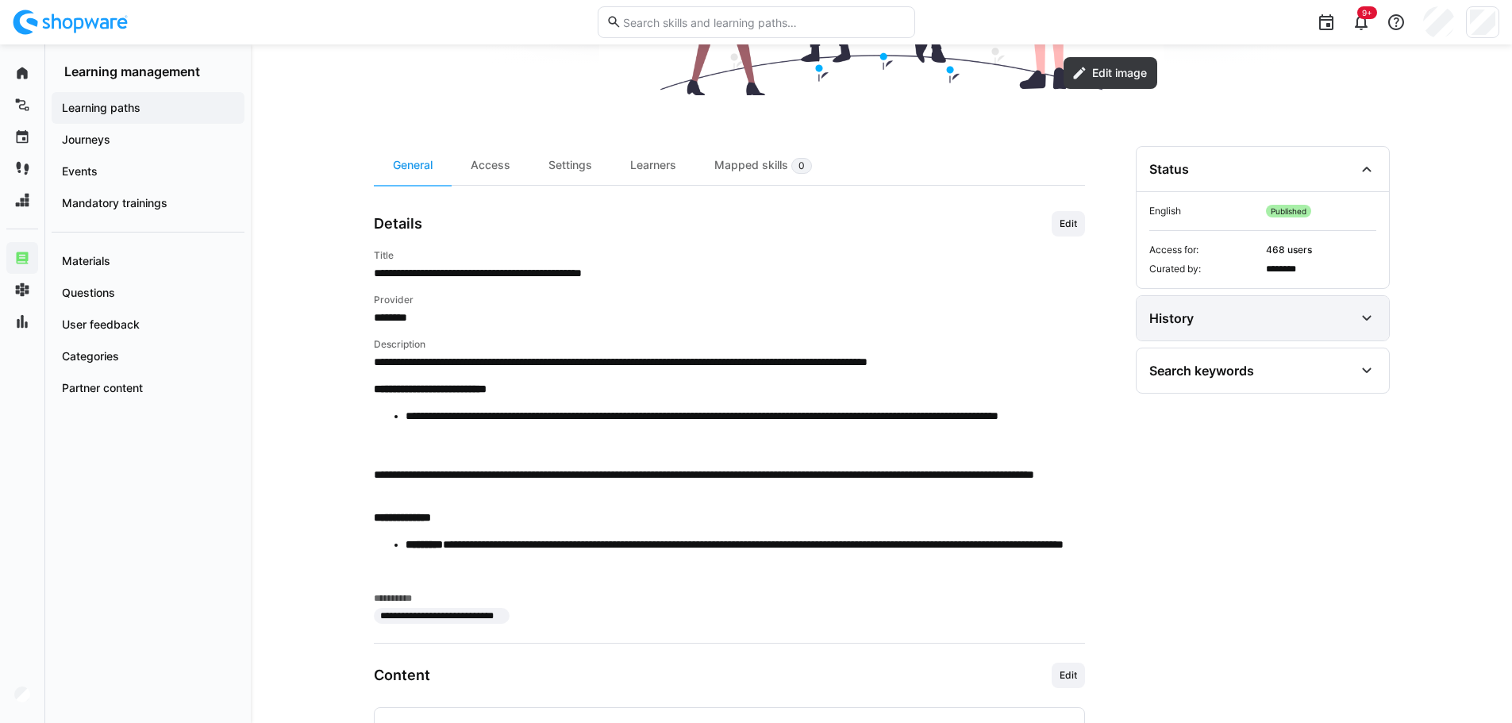
click at [1197, 333] on div "History" at bounding box center [1263, 318] width 252 height 44
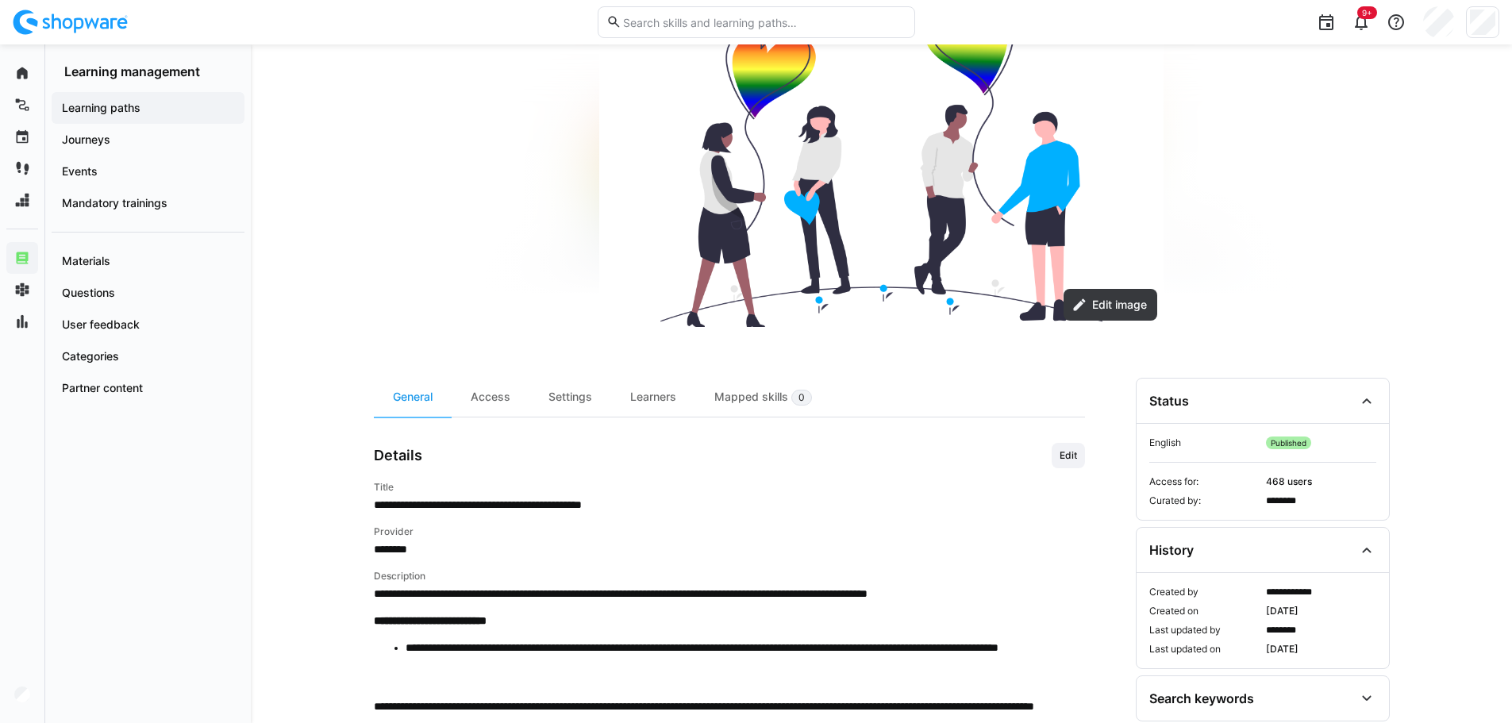
scroll to position [148, 0]
